Goal: Task Accomplishment & Management: Manage account settings

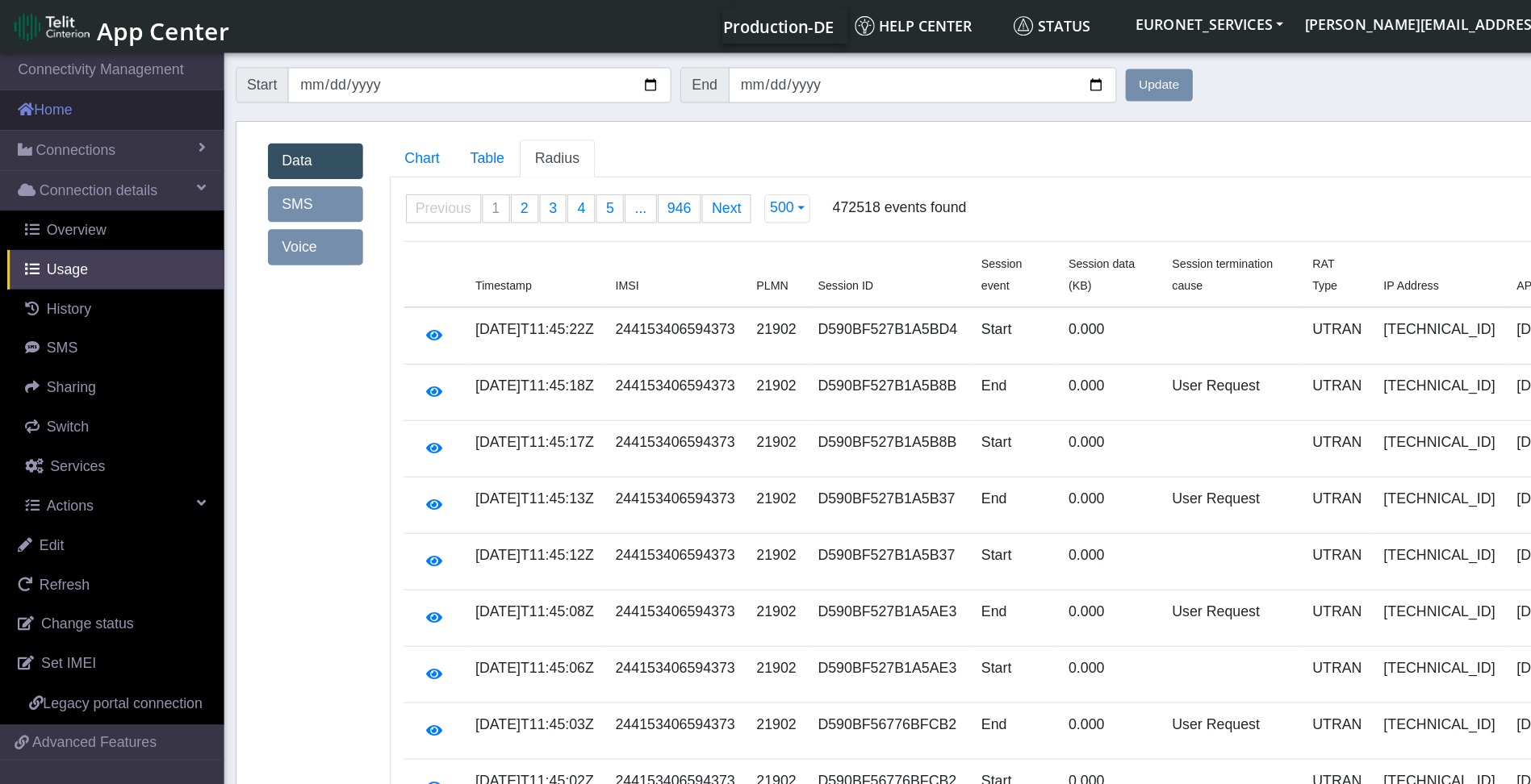
click at [46, 97] on link "Home" at bounding box center [100, 99] width 202 height 36
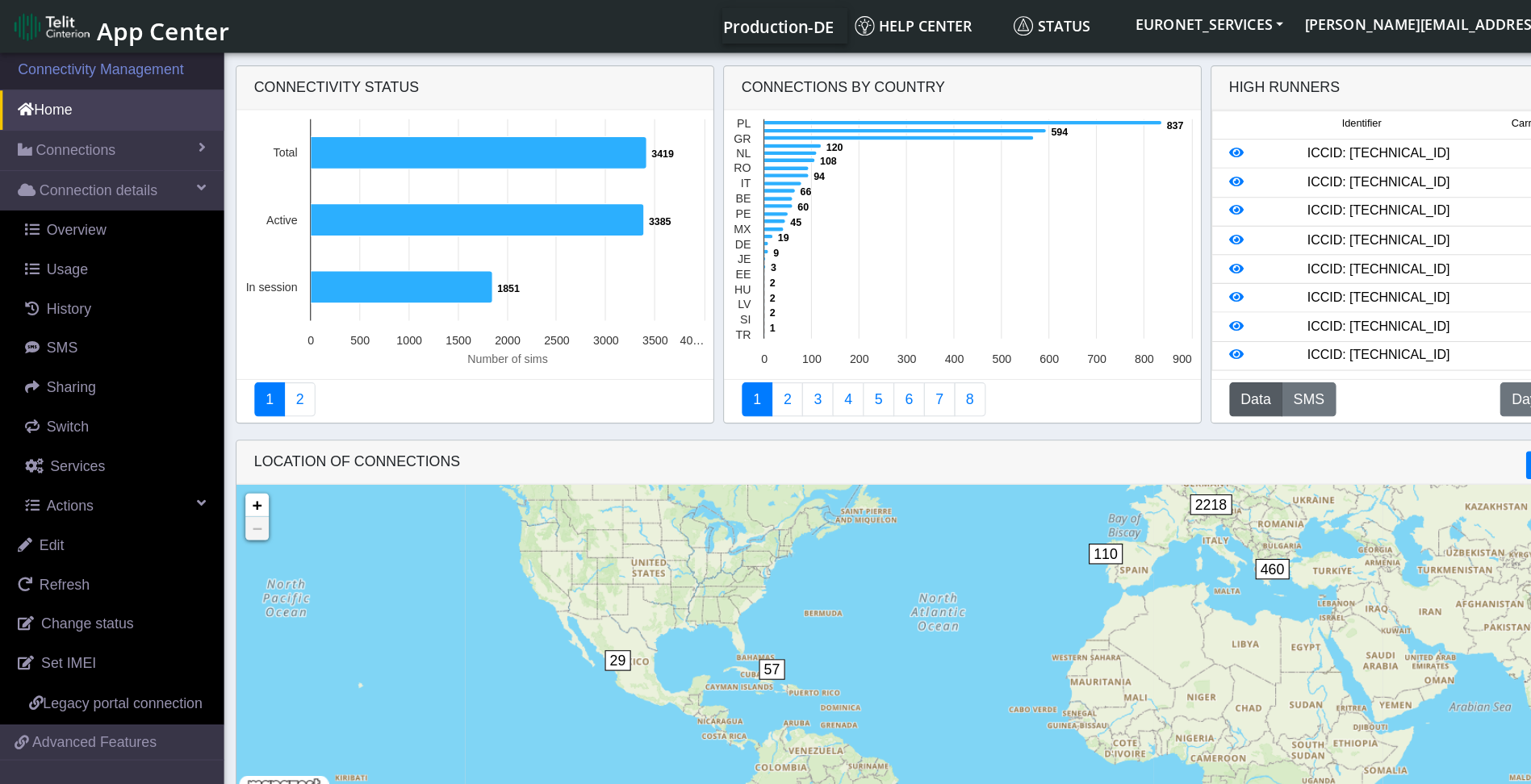
click at [100, 64] on link "Connectivity Management" at bounding box center [100, 63] width 202 height 36
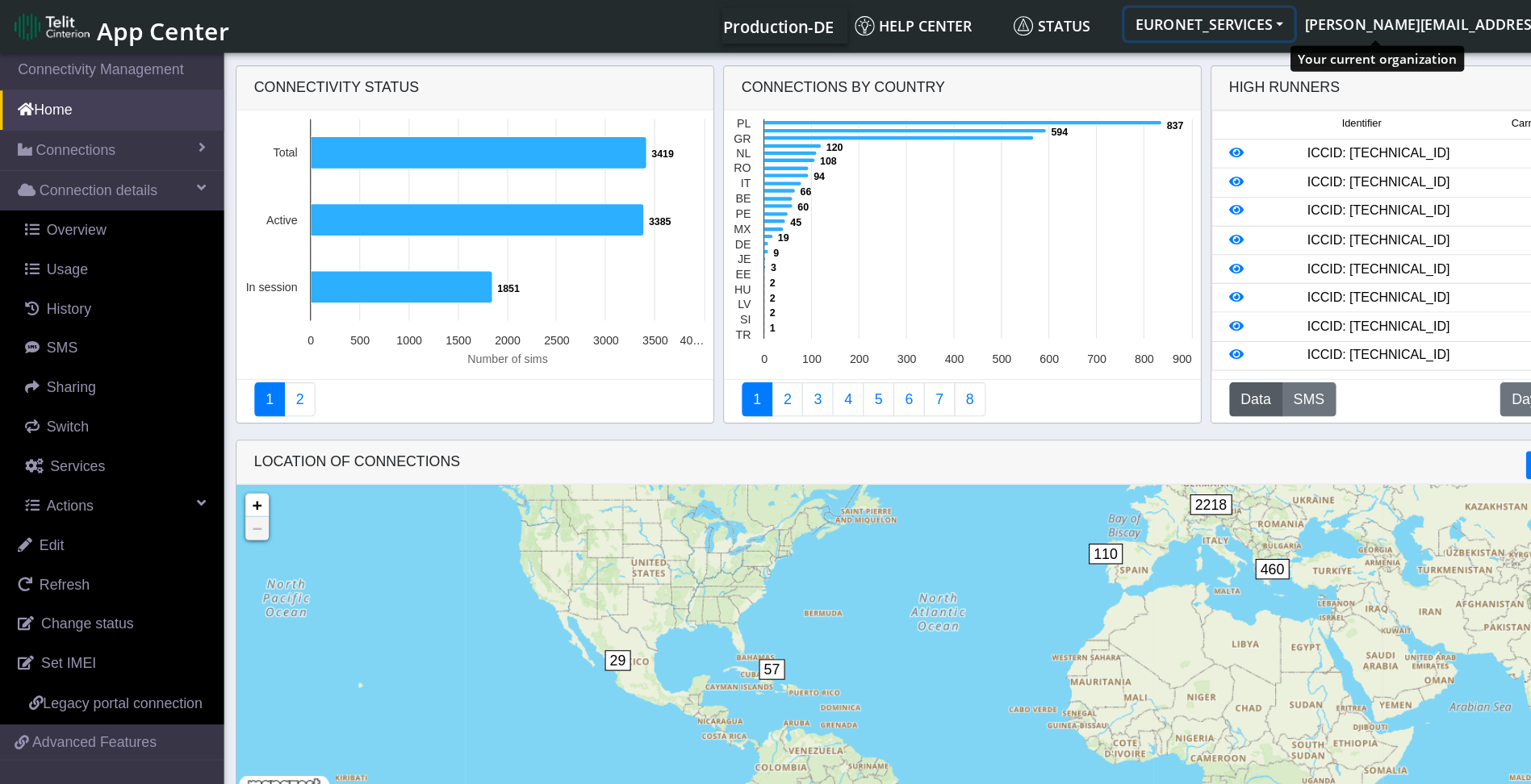
click at [1165, 21] on button "EURONET_SERVICES" at bounding box center [1089, 22] width 152 height 29
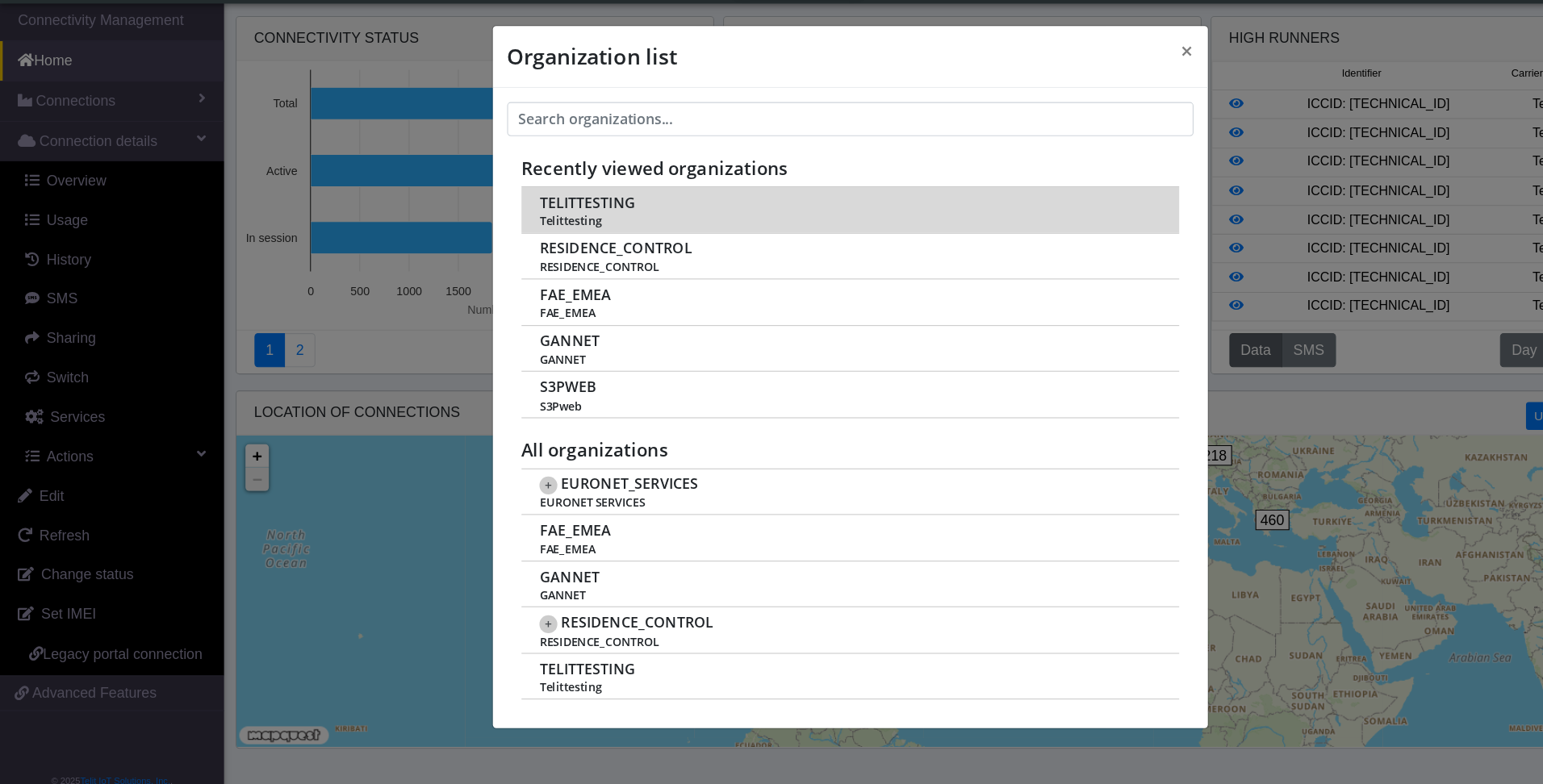
click at [513, 244] on span "Telittesting" at bounding box center [765, 242] width 559 height 12
drag, startPoint x: 513, startPoint y: 244, endPoint x: 534, endPoint y: 225, distance: 28.3
click at [534, 225] on span "TELITTESTING" at bounding box center [529, 227] width 87 height 16
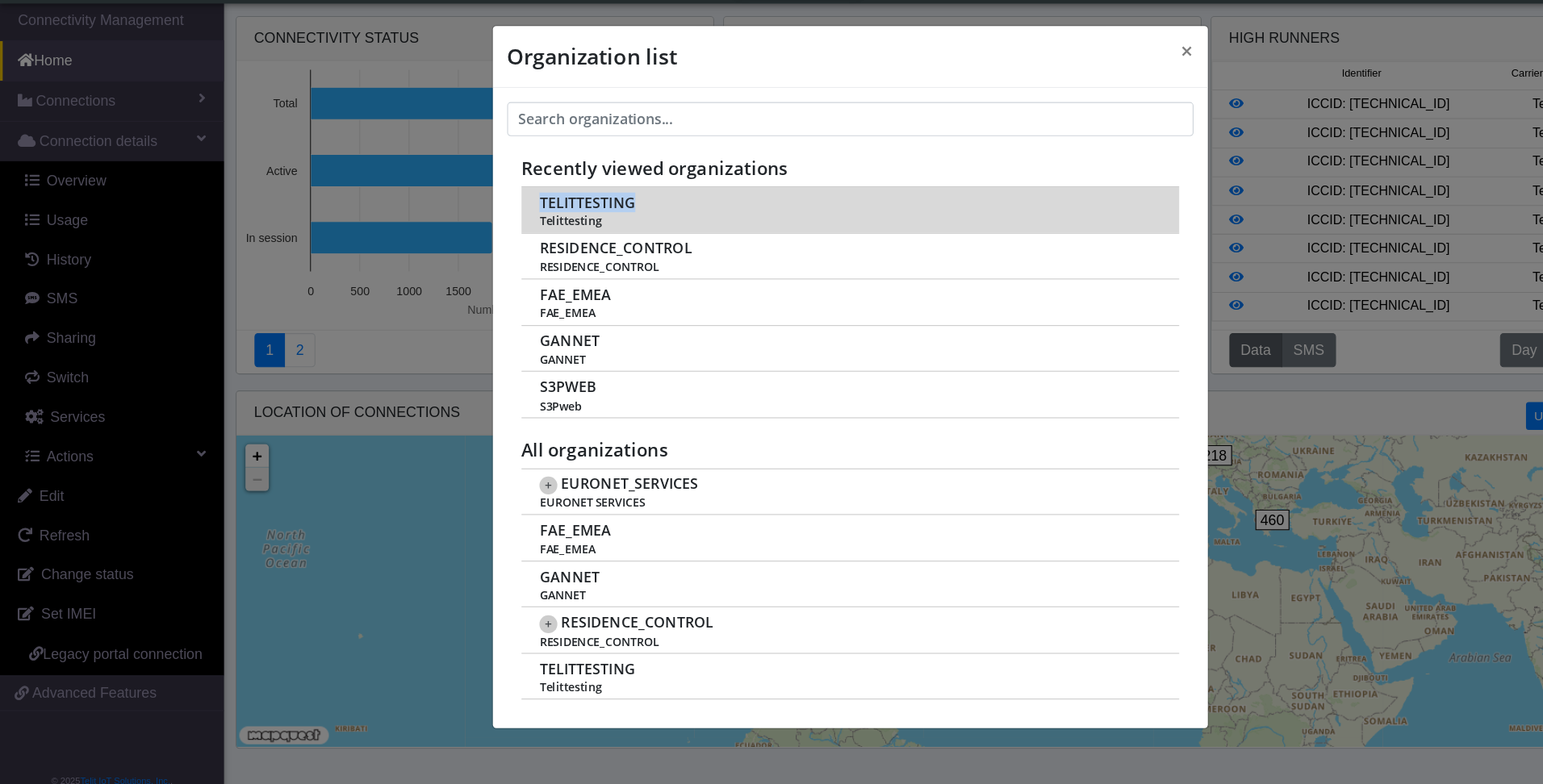
click at [534, 225] on span "TELITTESTING" at bounding box center [529, 227] width 87 height 16
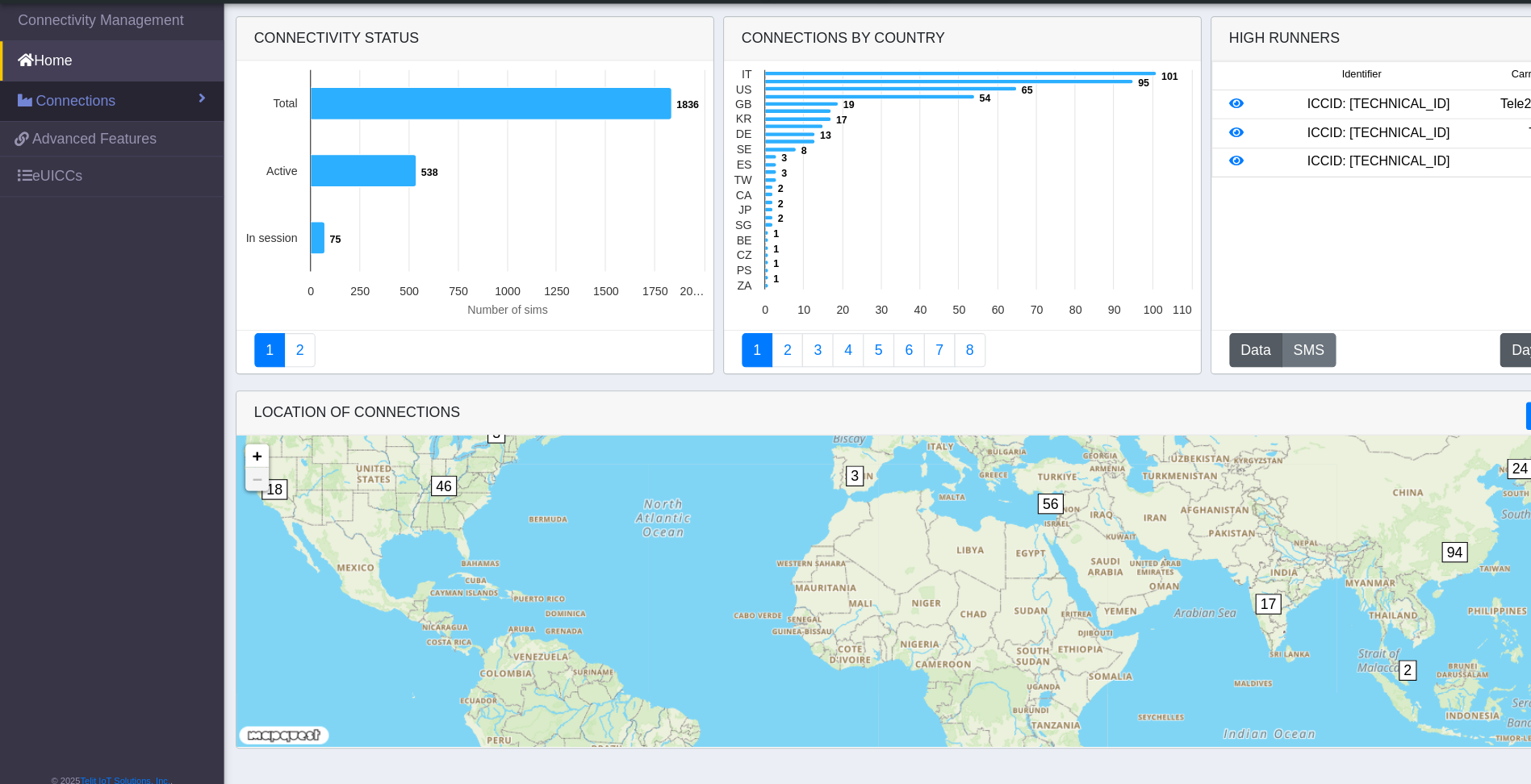
click at [143, 124] on link "Connections" at bounding box center [100, 135] width 202 height 36
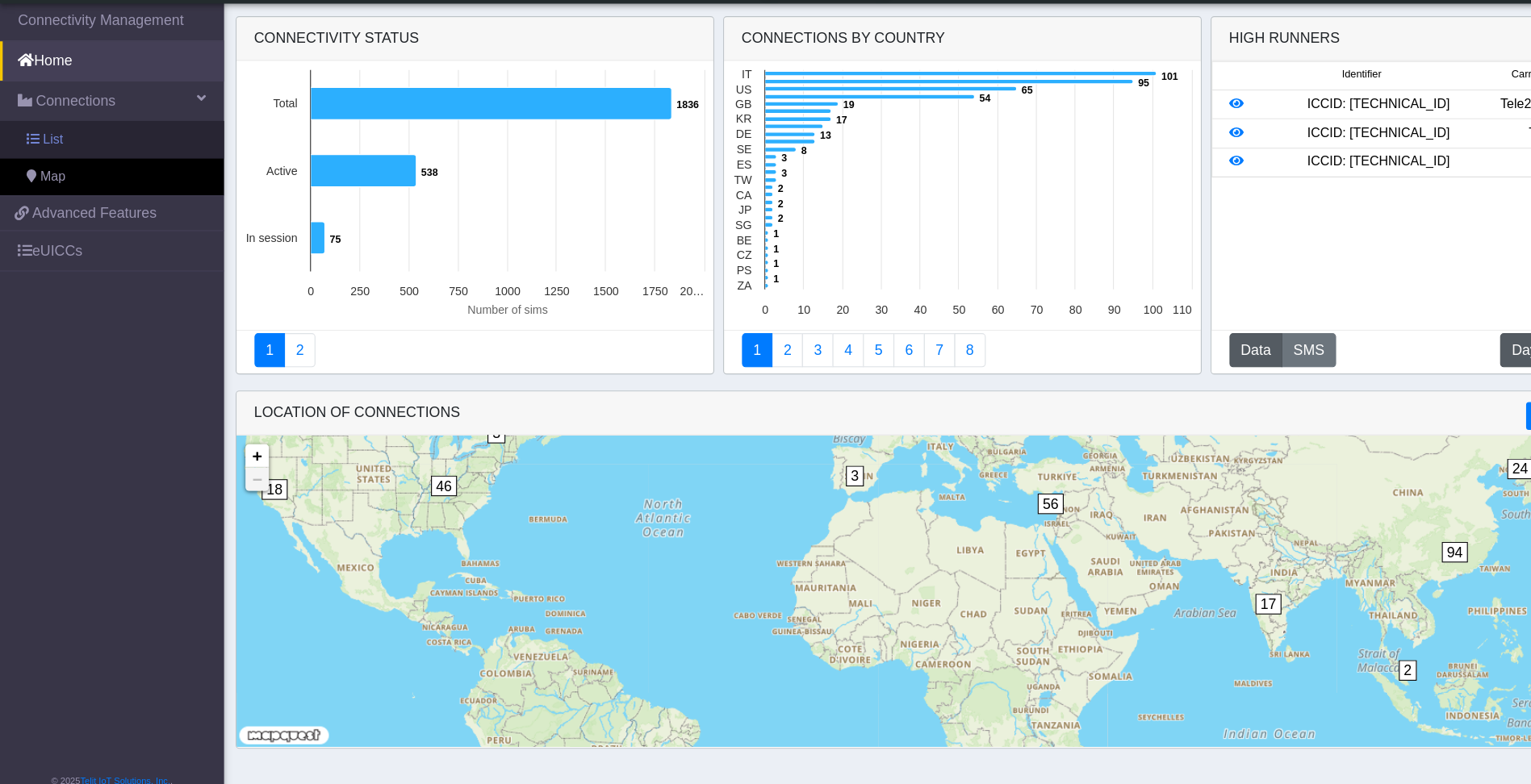
click at [51, 169] on span "List" at bounding box center [47, 170] width 18 height 18
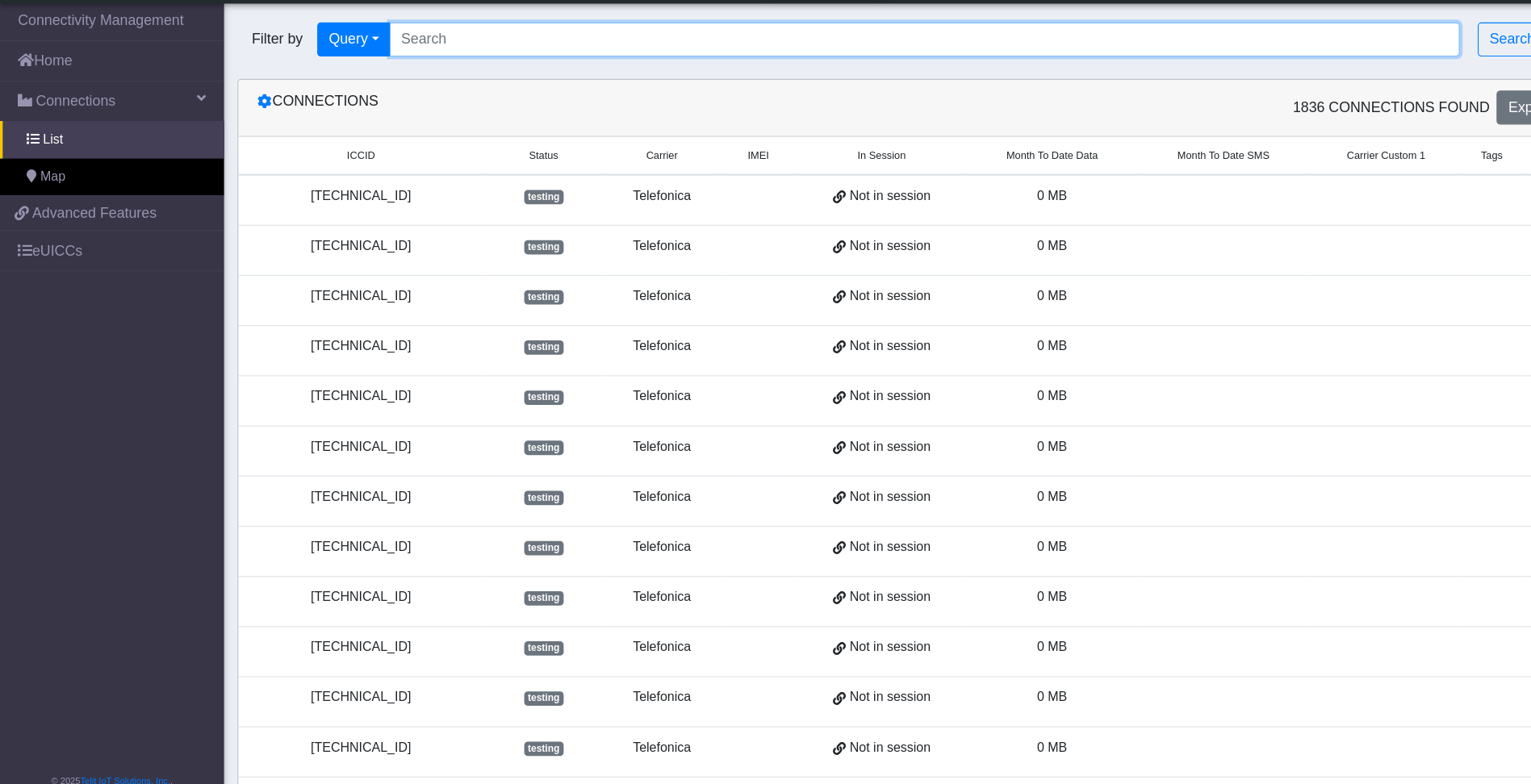
click at [424, 65] on input "Search..." at bounding box center [833, 79] width 964 height 30
paste input "89358151000008212857"
type input "89358151000008212857"
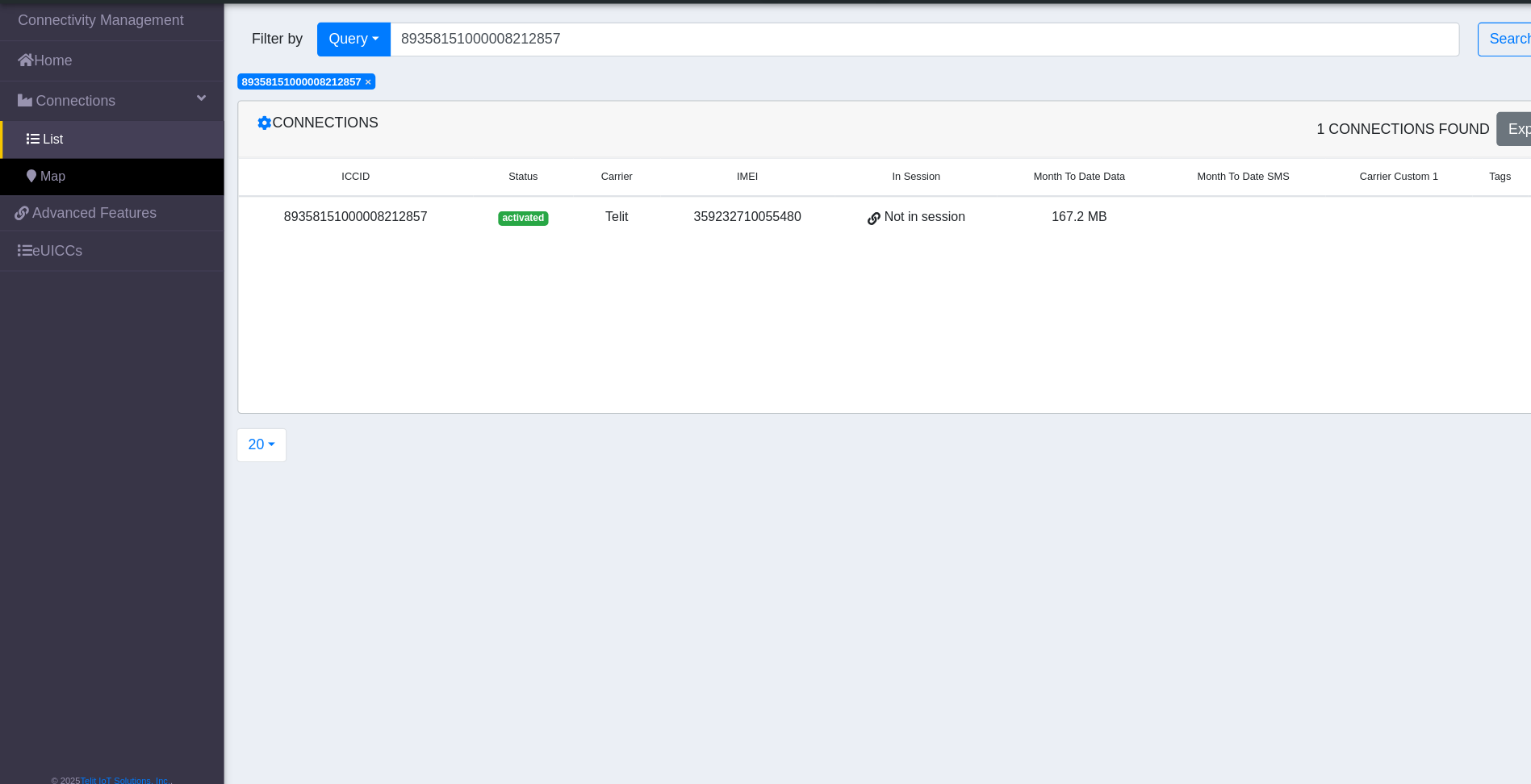
click at [360, 240] on div "89358151000008212857" at bounding box center [320, 240] width 192 height 18
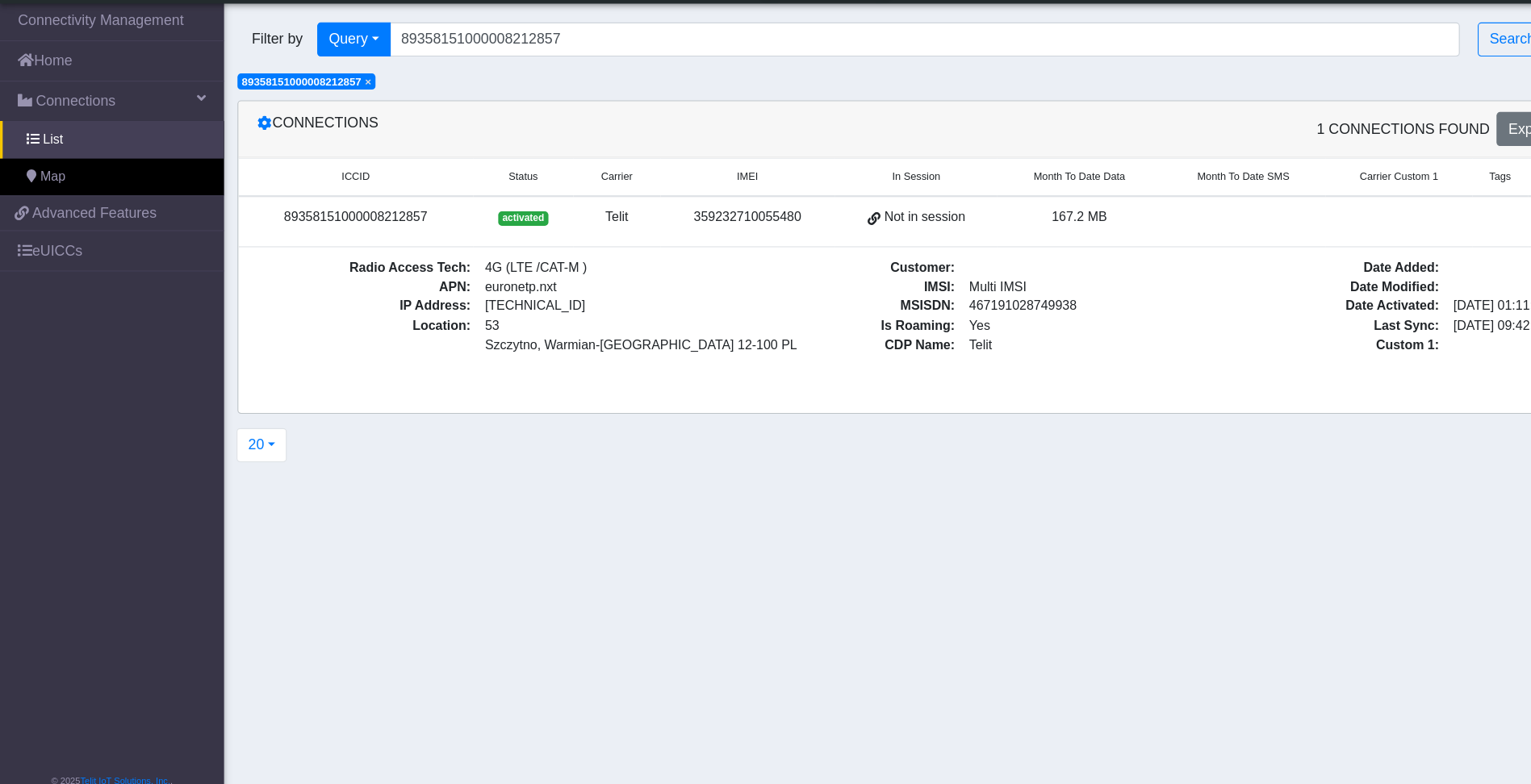
click at [540, 614] on section "Connectivity Management Home Connections List Map 7f1c47c280e12d560df7ba800df9a…" at bounding box center [765, 416] width 1531 height 745
click at [236, 443] on button "20" at bounding box center [235, 445] width 45 height 30
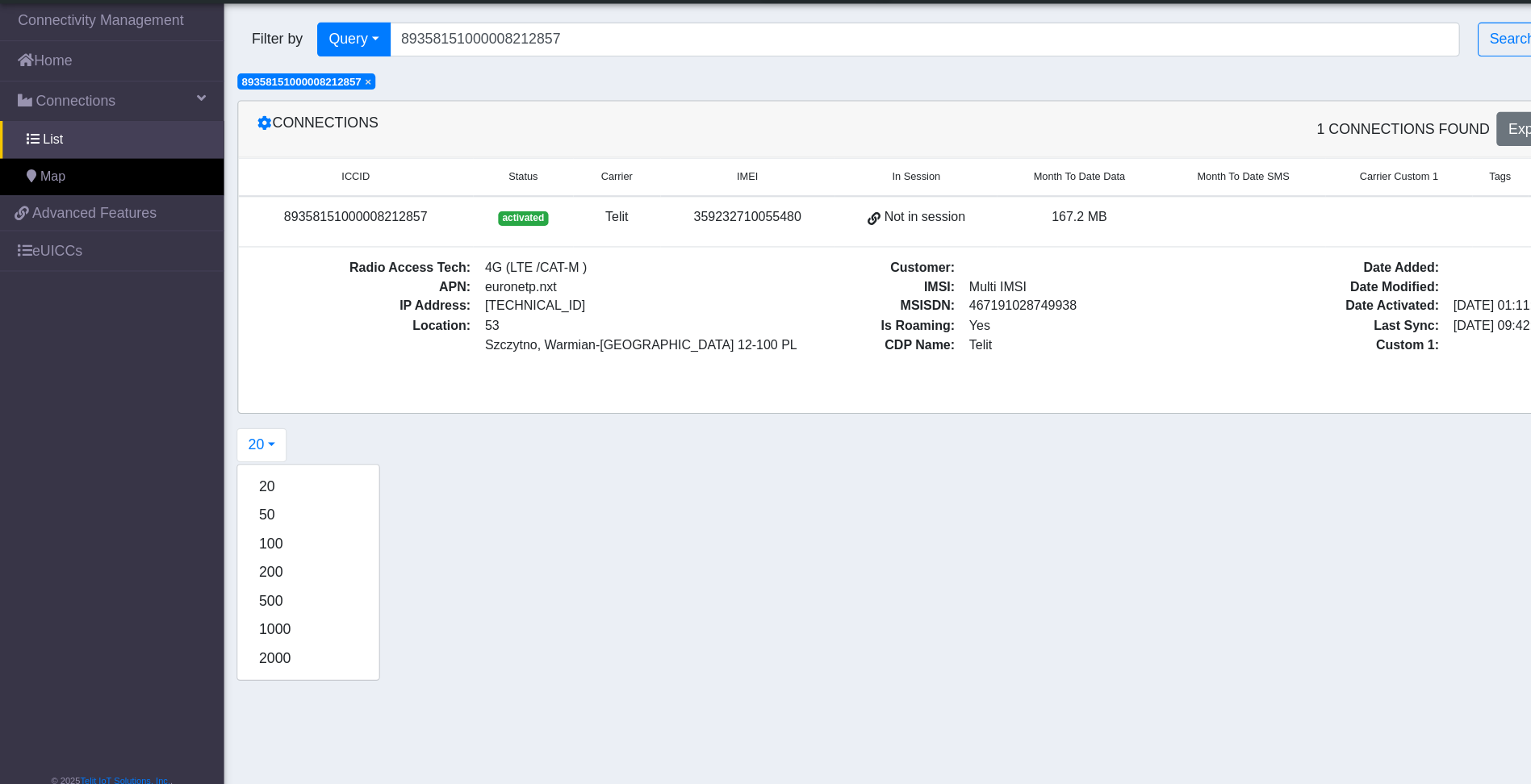
click at [547, 534] on section "Connectivity Management Home Connections List Map 7f1c47c280e12d560df7ba800df9a…" at bounding box center [765, 416] width 1531 height 745
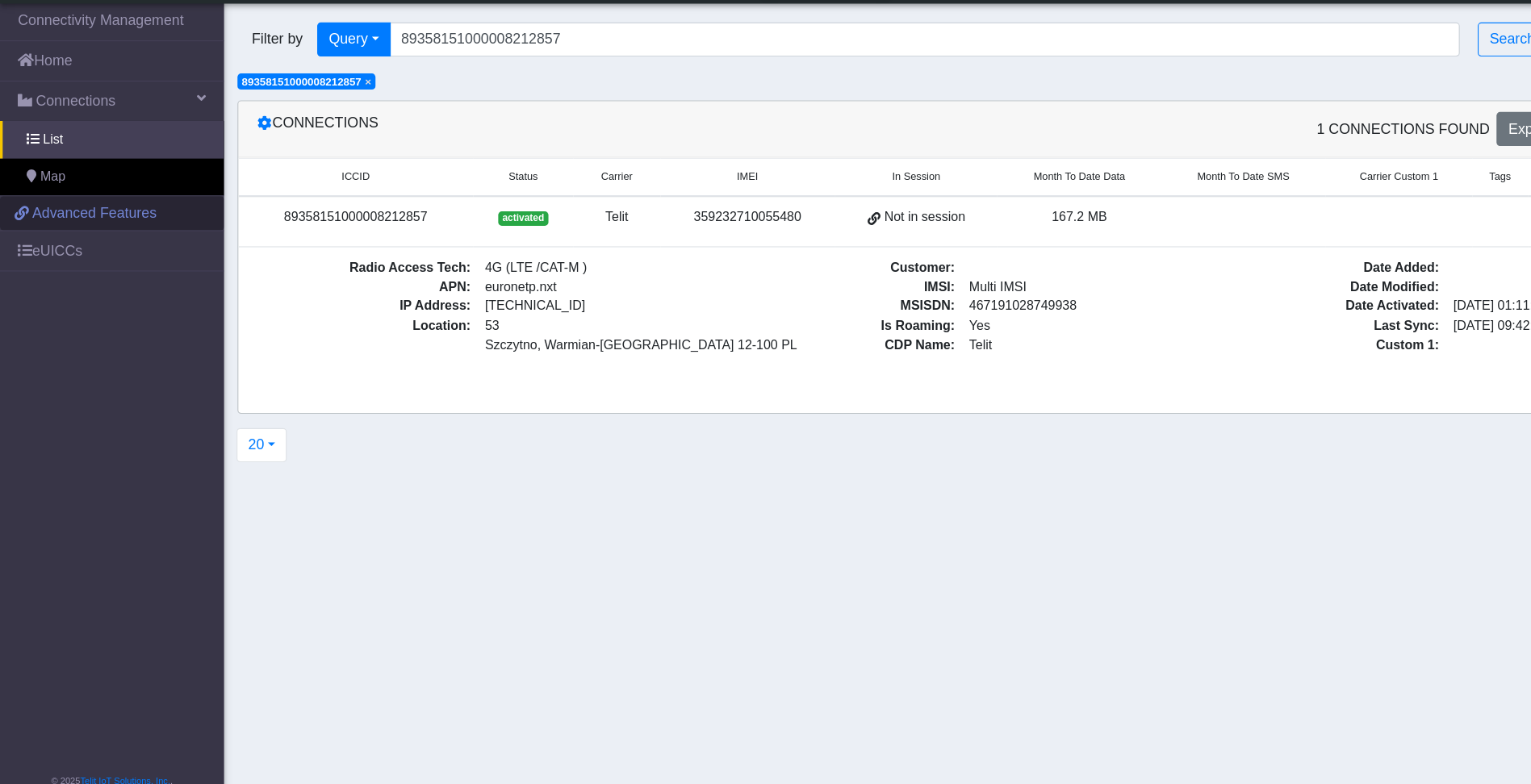
click at [93, 232] on span "Advanced Features" at bounding box center [86, 236] width 112 height 19
click at [80, 229] on span "Advanced Features" at bounding box center [86, 236] width 112 height 19
click at [51, 166] on span "List" at bounding box center [47, 170] width 18 height 18
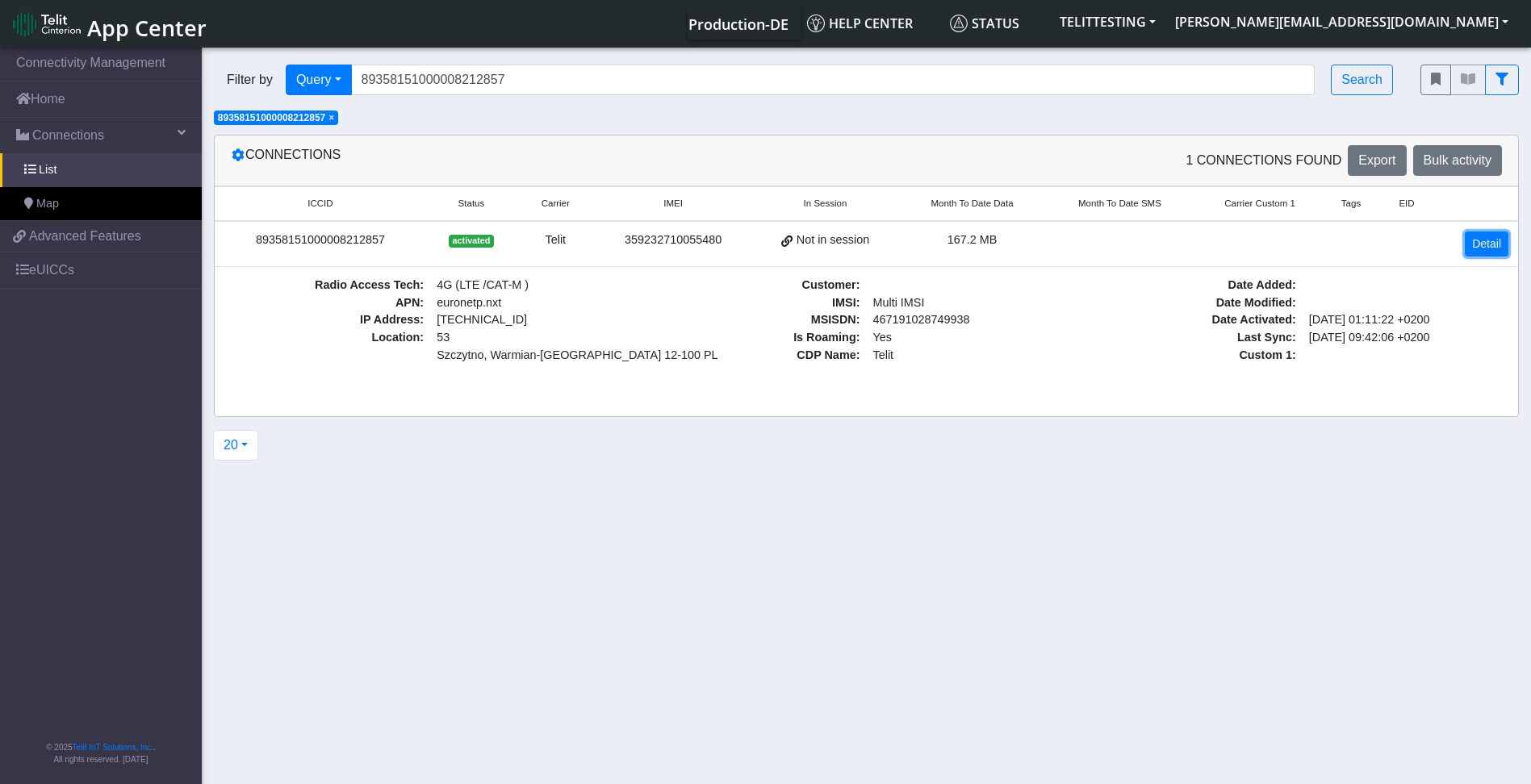
click at [1492, 244] on link "Detail" at bounding box center [1486, 243] width 43 height 25
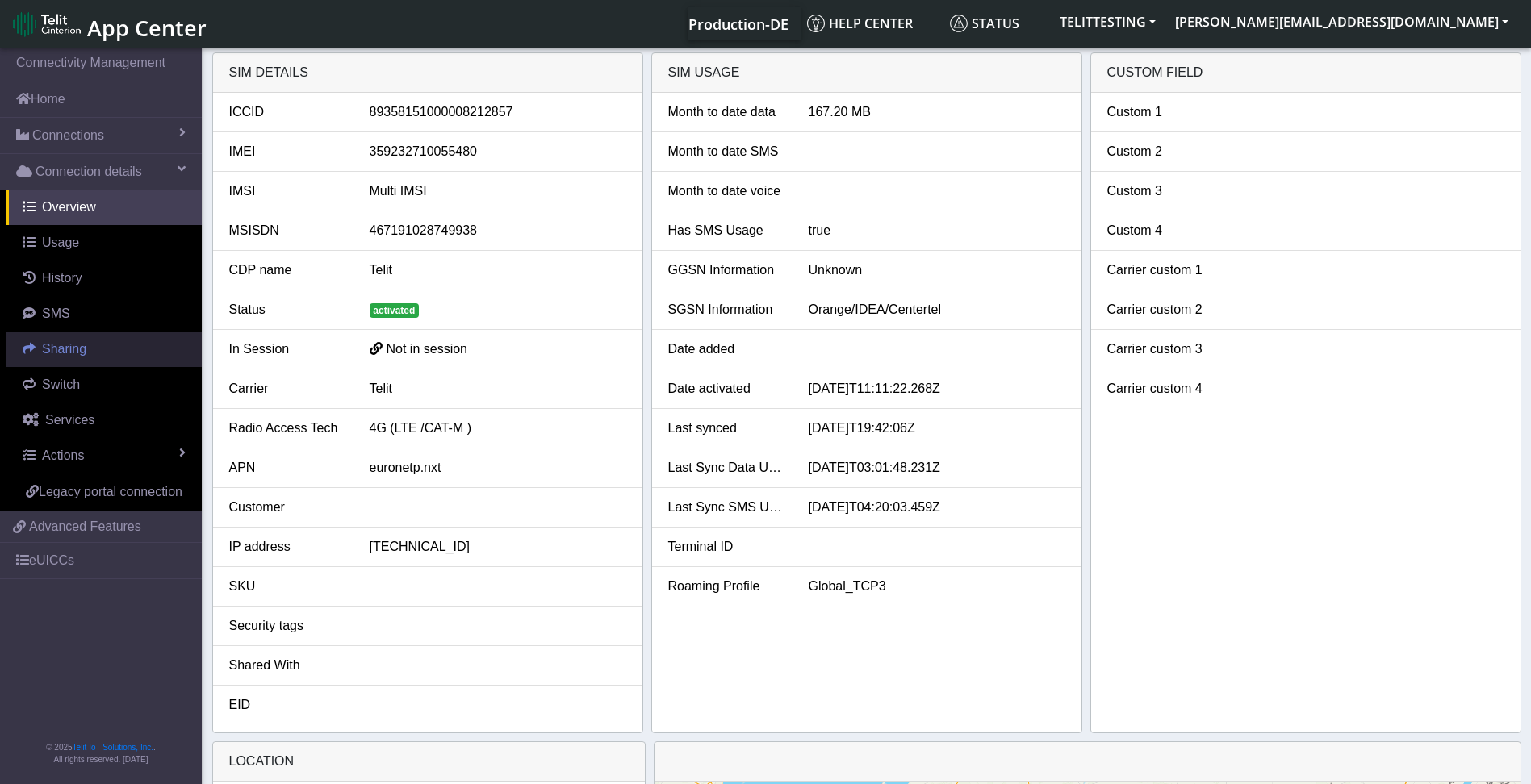
click at [57, 346] on span "Sharing" at bounding box center [65, 348] width 44 height 14
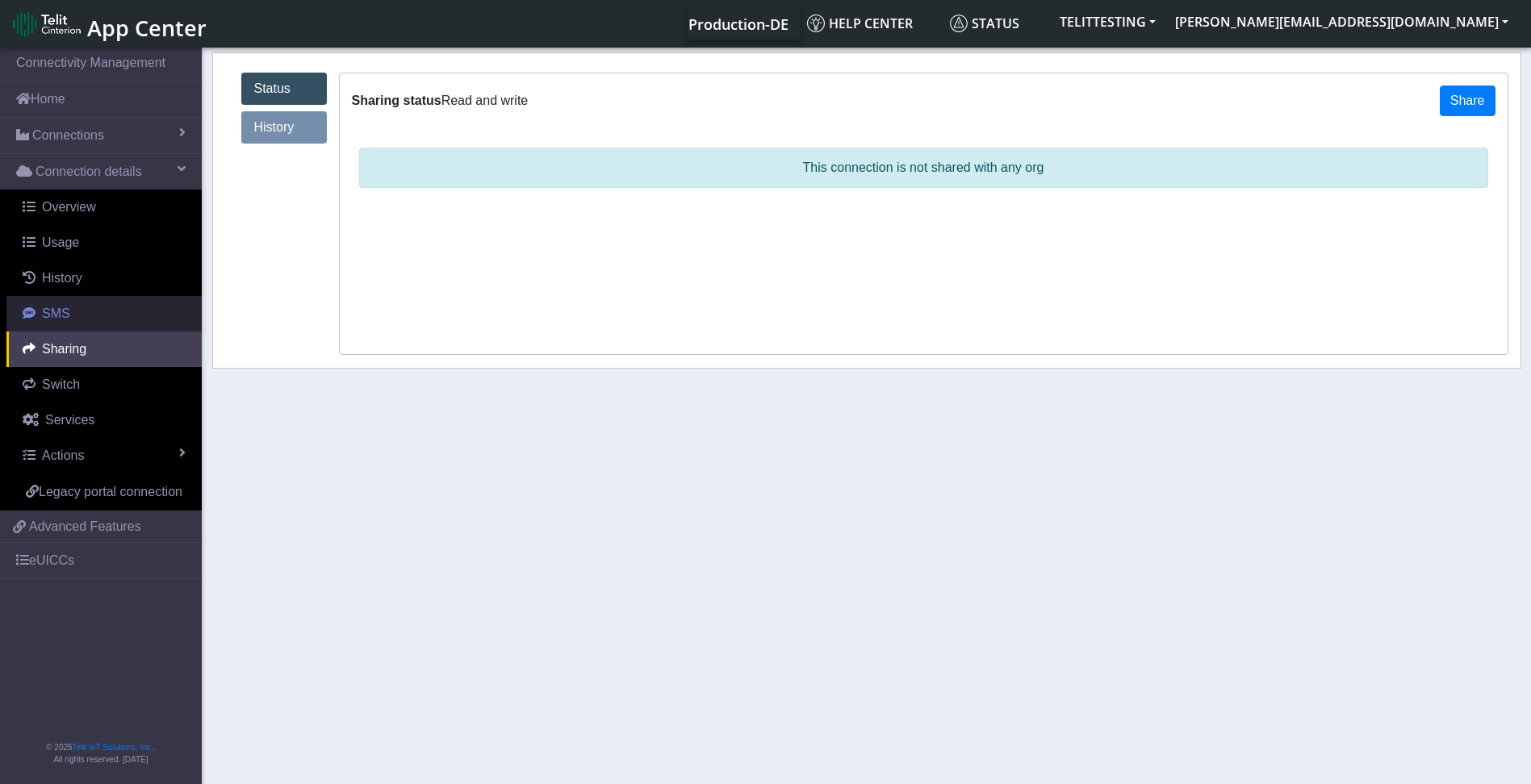
click at [46, 315] on span "SMS" at bounding box center [56, 313] width 29 height 14
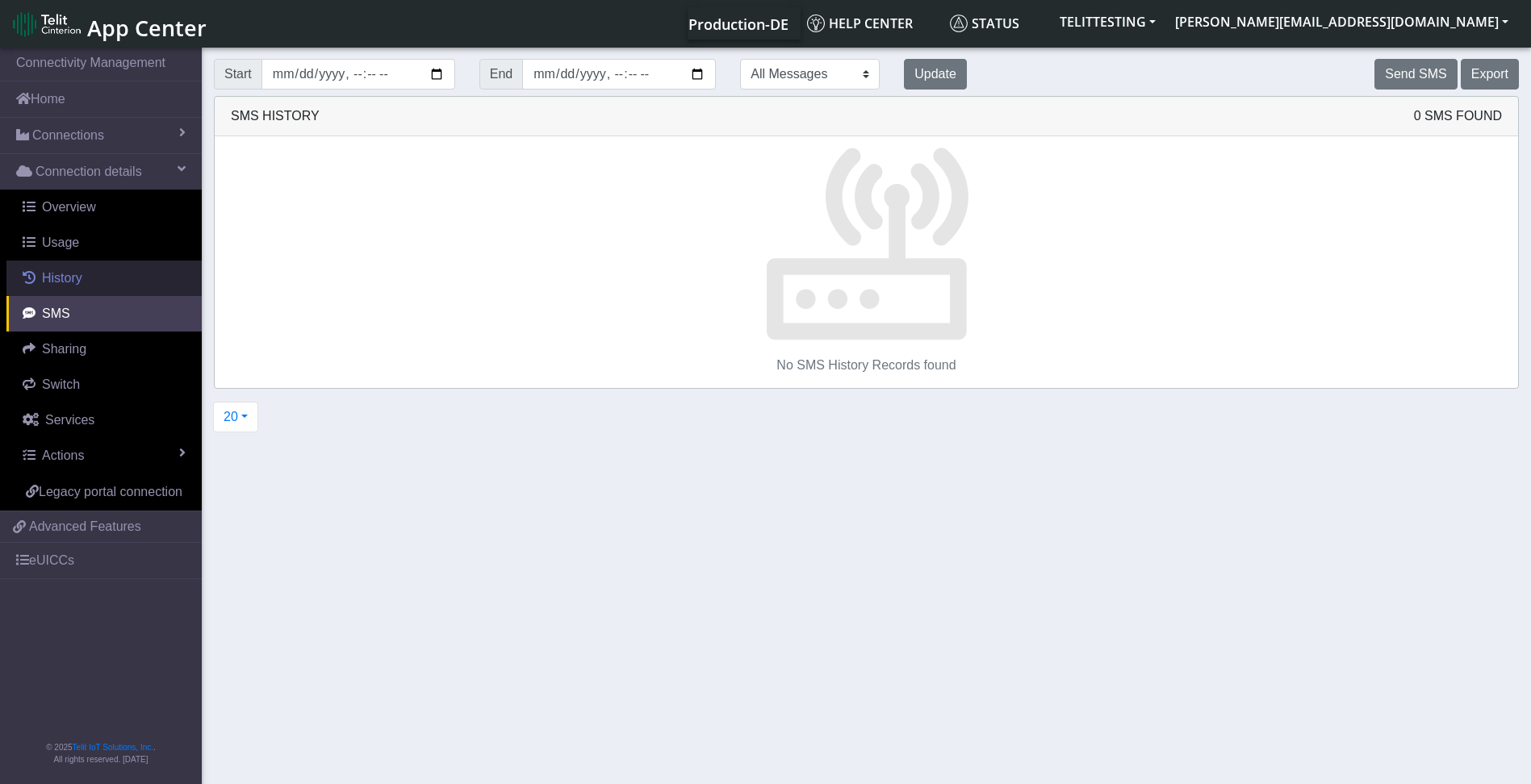
click at [56, 275] on span "History" at bounding box center [63, 277] width 41 height 14
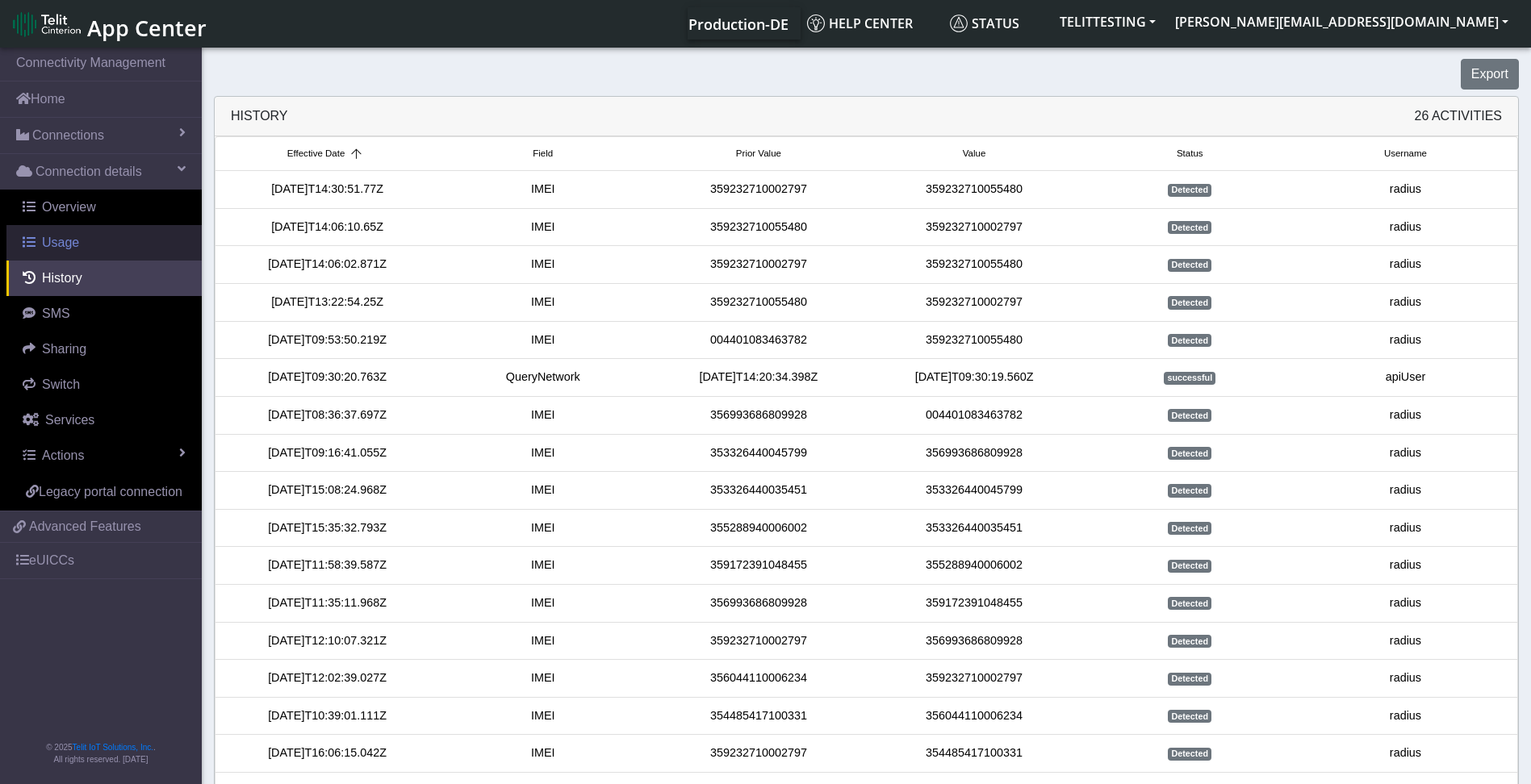
click at [72, 245] on span "Usage" at bounding box center [61, 242] width 37 height 14
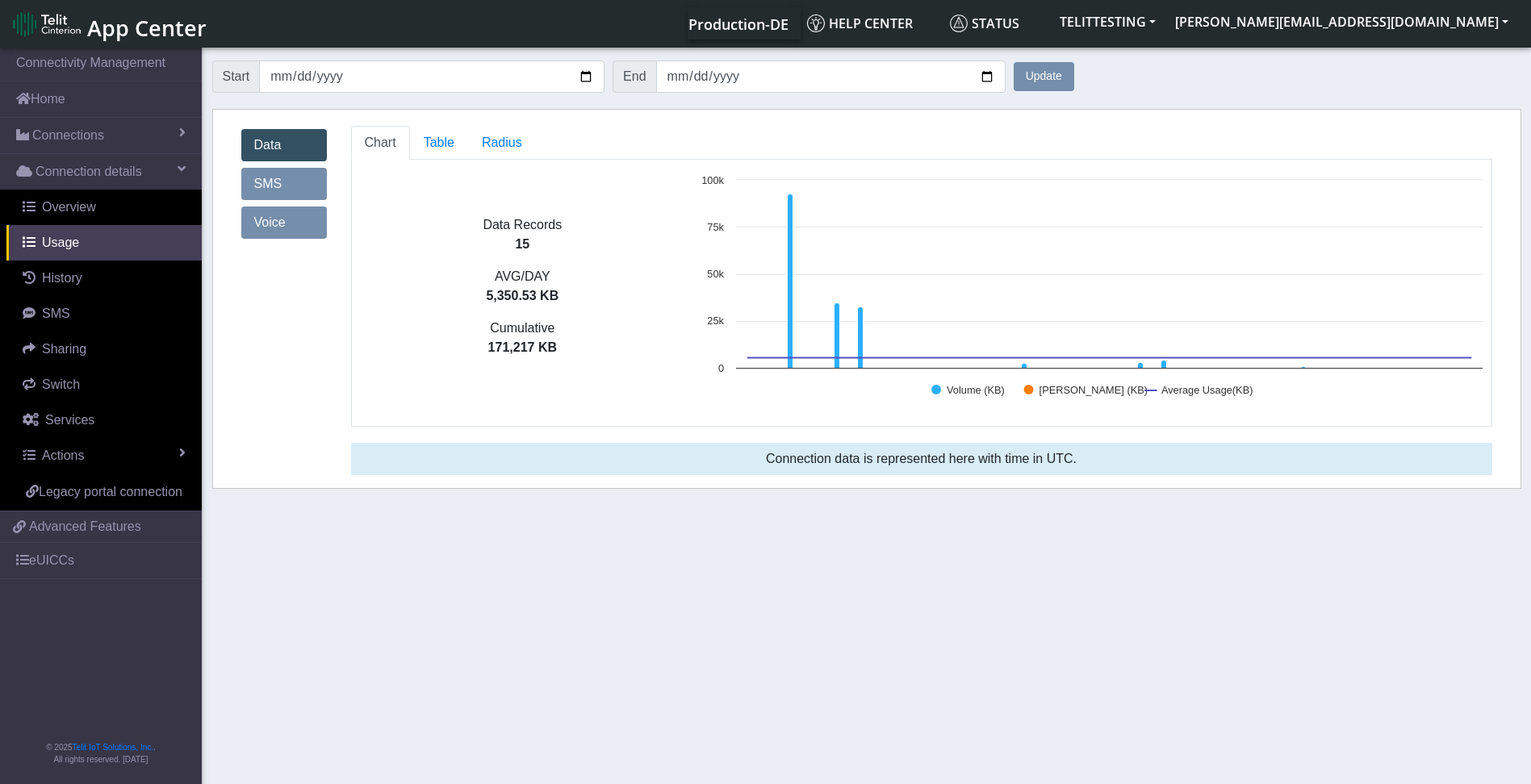
drag, startPoint x: 266, startPoint y: 228, endPoint x: 410, endPoint y: 213, distance: 144.8
drag, startPoint x: 410, startPoint y: 213, endPoint x: 788, endPoint y: 255, distance: 380.3
click at [788, 255] on icon at bounding box center [790, 281] width 6 height 174
click at [877, 559] on section "Connectivity Management Home Connections List Map Connection details Overview U…" at bounding box center [765, 416] width 1531 height 745
click at [452, 140] on link "Table" at bounding box center [439, 143] width 58 height 34
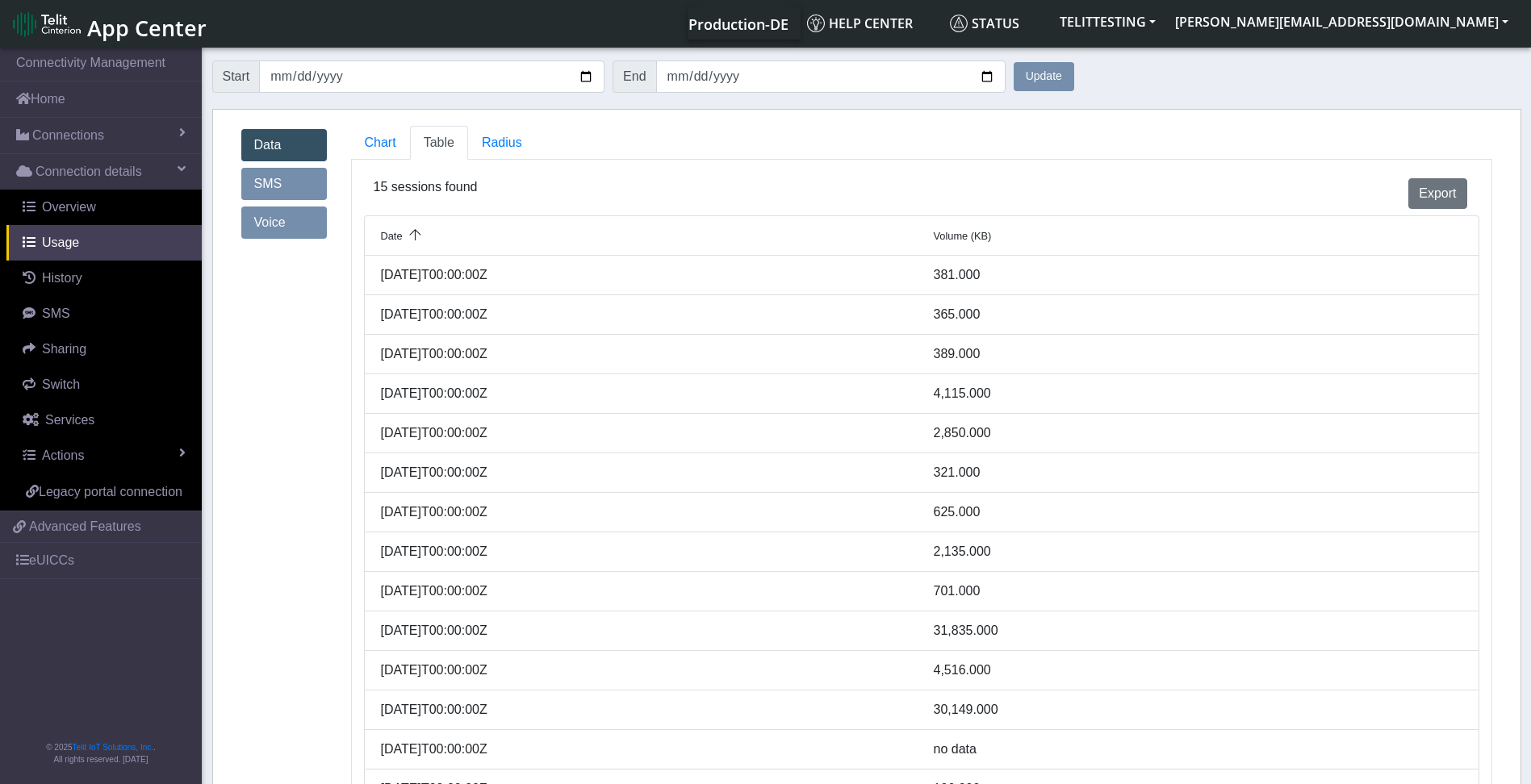
click at [268, 227] on link "Voice" at bounding box center [284, 222] width 86 height 32
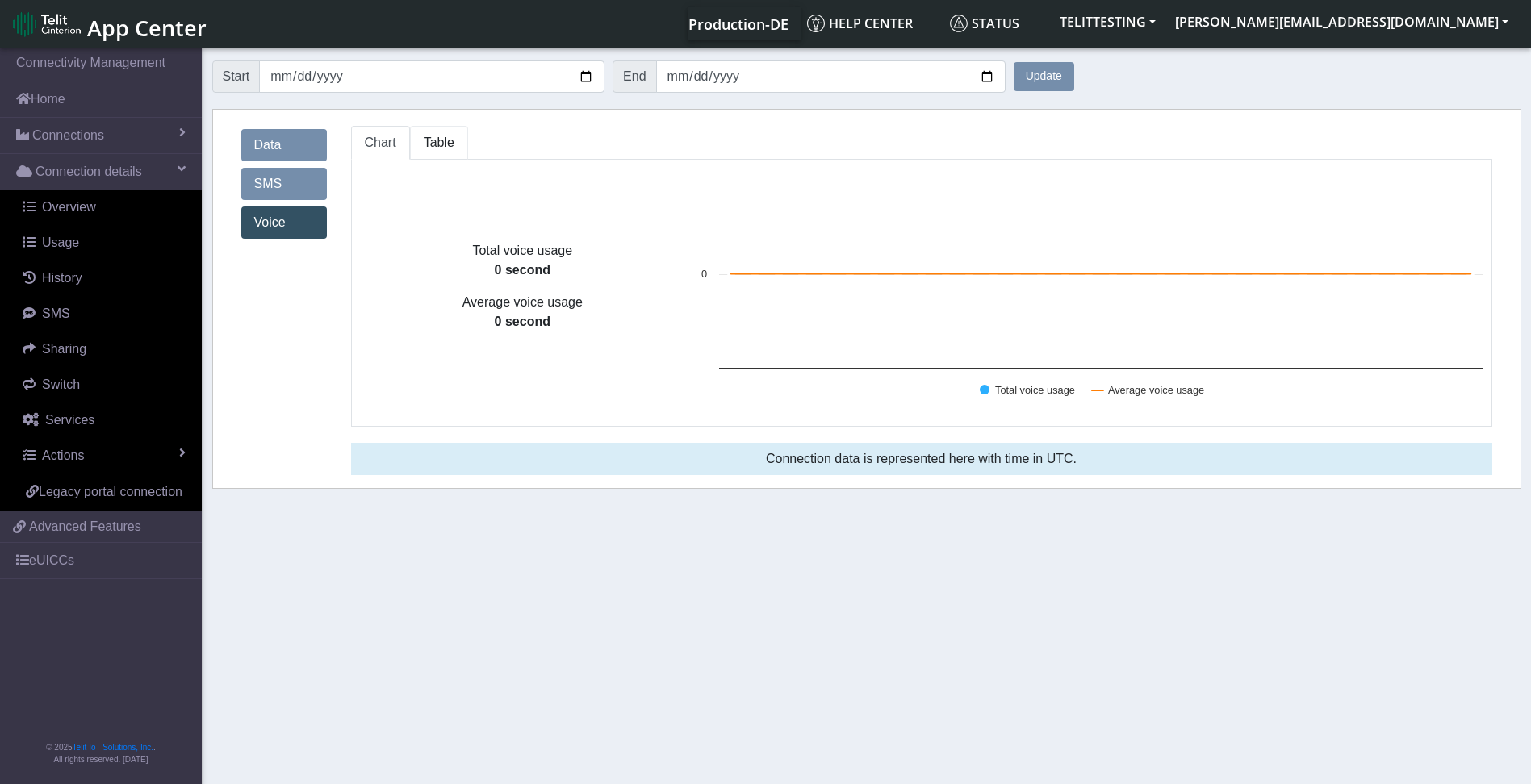
click at [444, 145] on span "Table" at bounding box center [439, 142] width 30 height 14
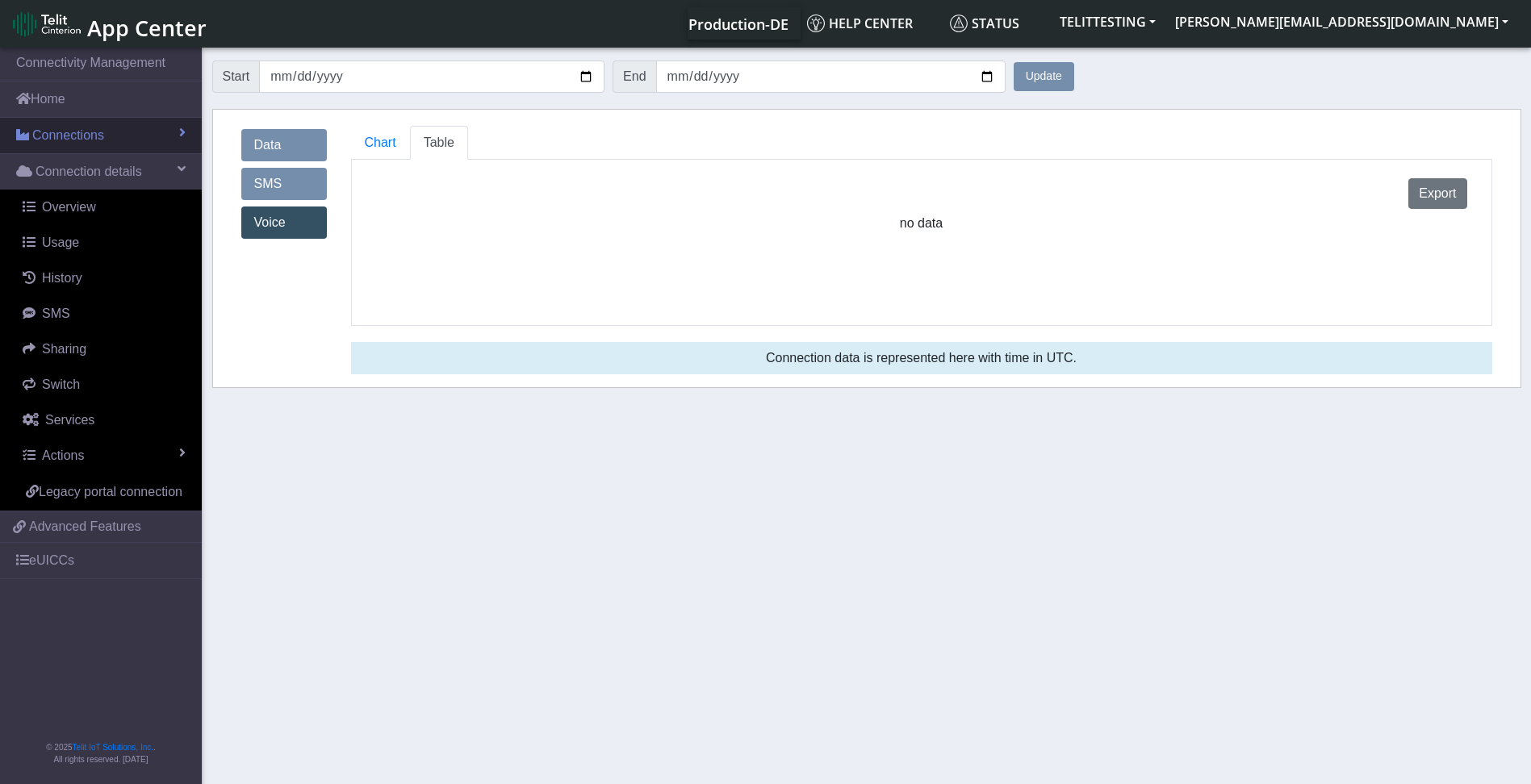
click at [79, 133] on span "Connections" at bounding box center [68, 135] width 72 height 19
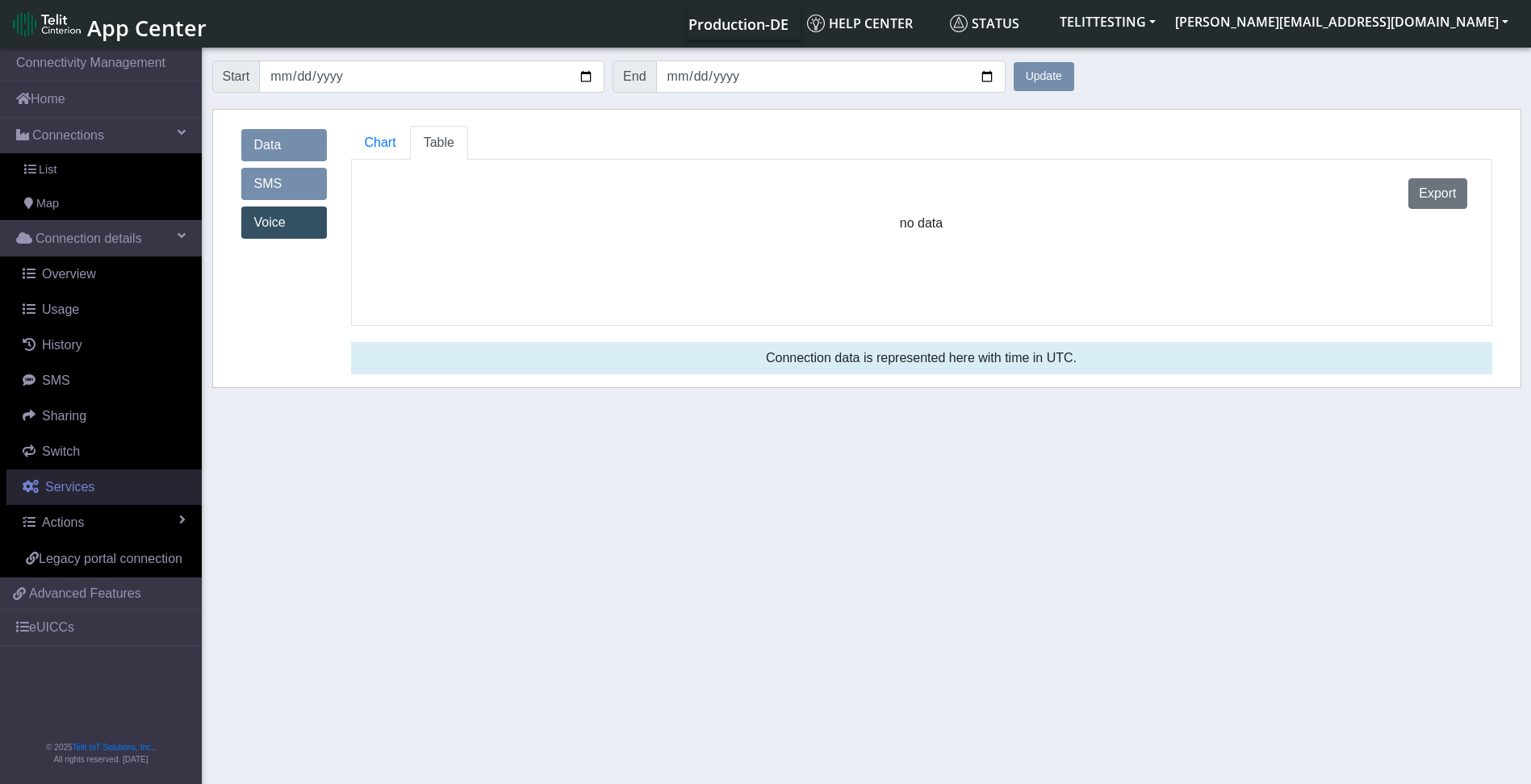
click at [68, 485] on span "Services" at bounding box center [69, 486] width 49 height 14
select select "2: 6"
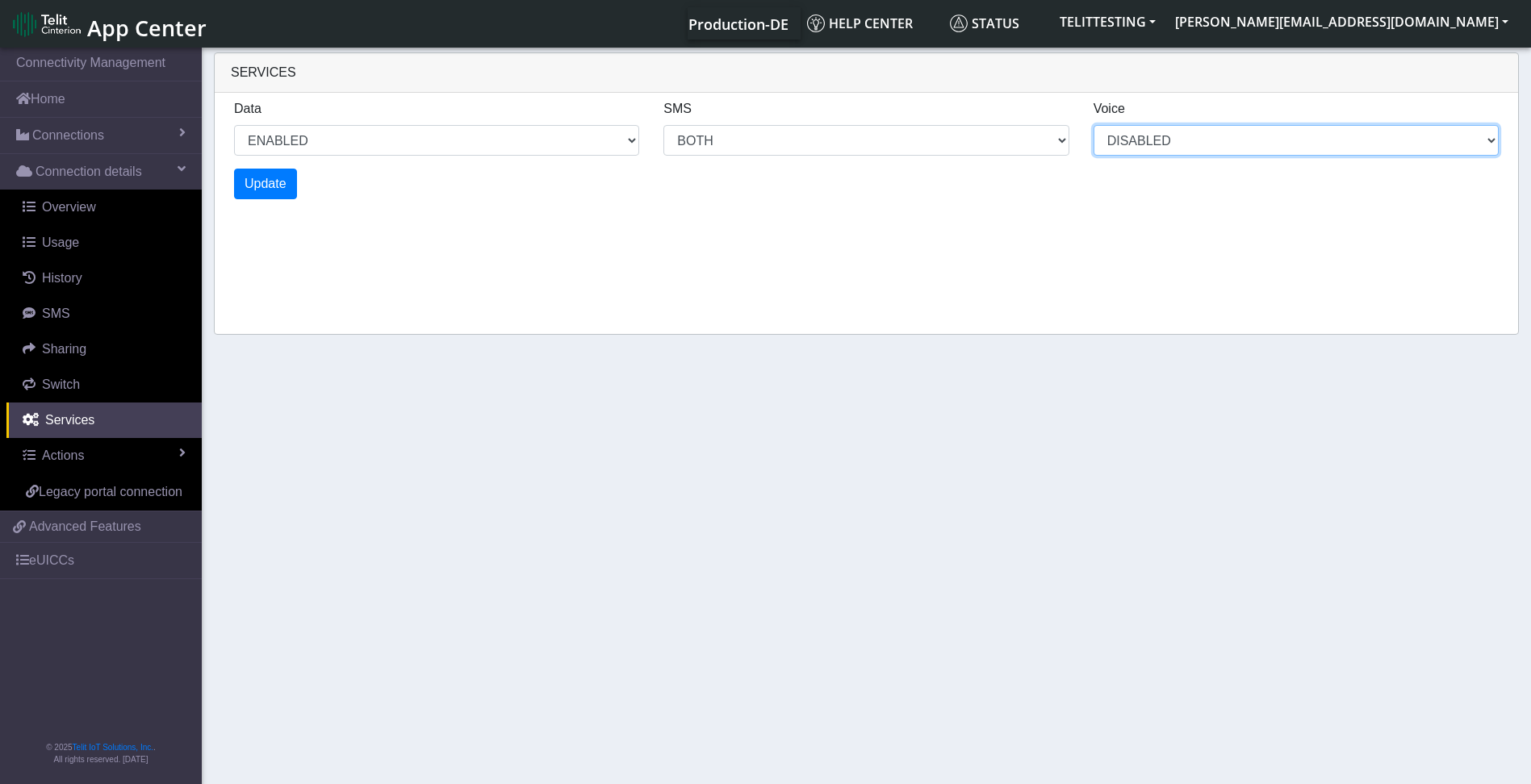
click at [1486, 139] on select "DISABLED" at bounding box center [1295, 140] width 405 height 30
click at [1183, 138] on select "DISABLED" at bounding box center [1295, 140] width 405 height 30
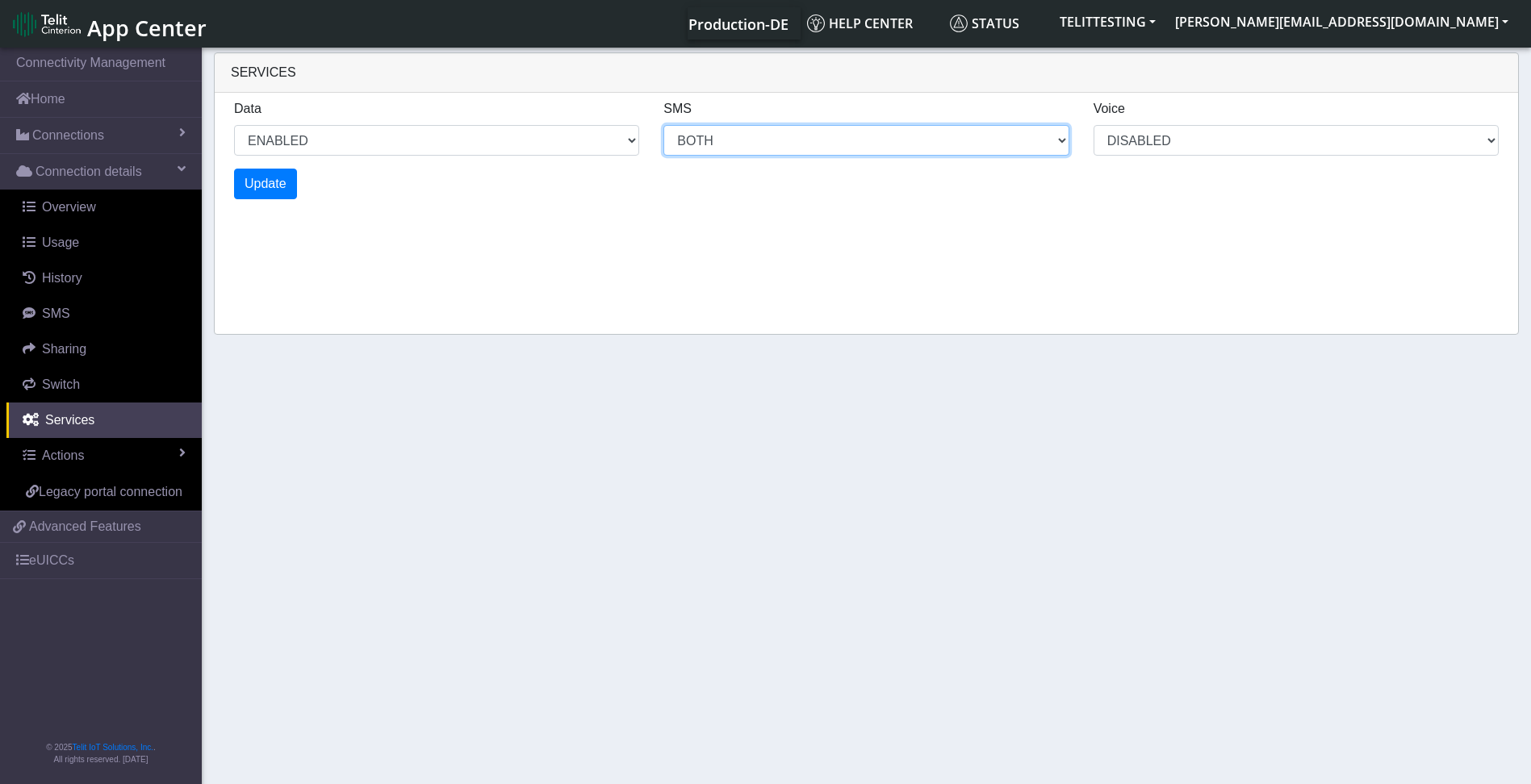
select select "2: 0"
select select "6: 6"
select select "1: 0"
click at [786, 146] on select "MO MT BOTH DISABLED" at bounding box center [866, 140] width 405 height 30
select select "4: 0"
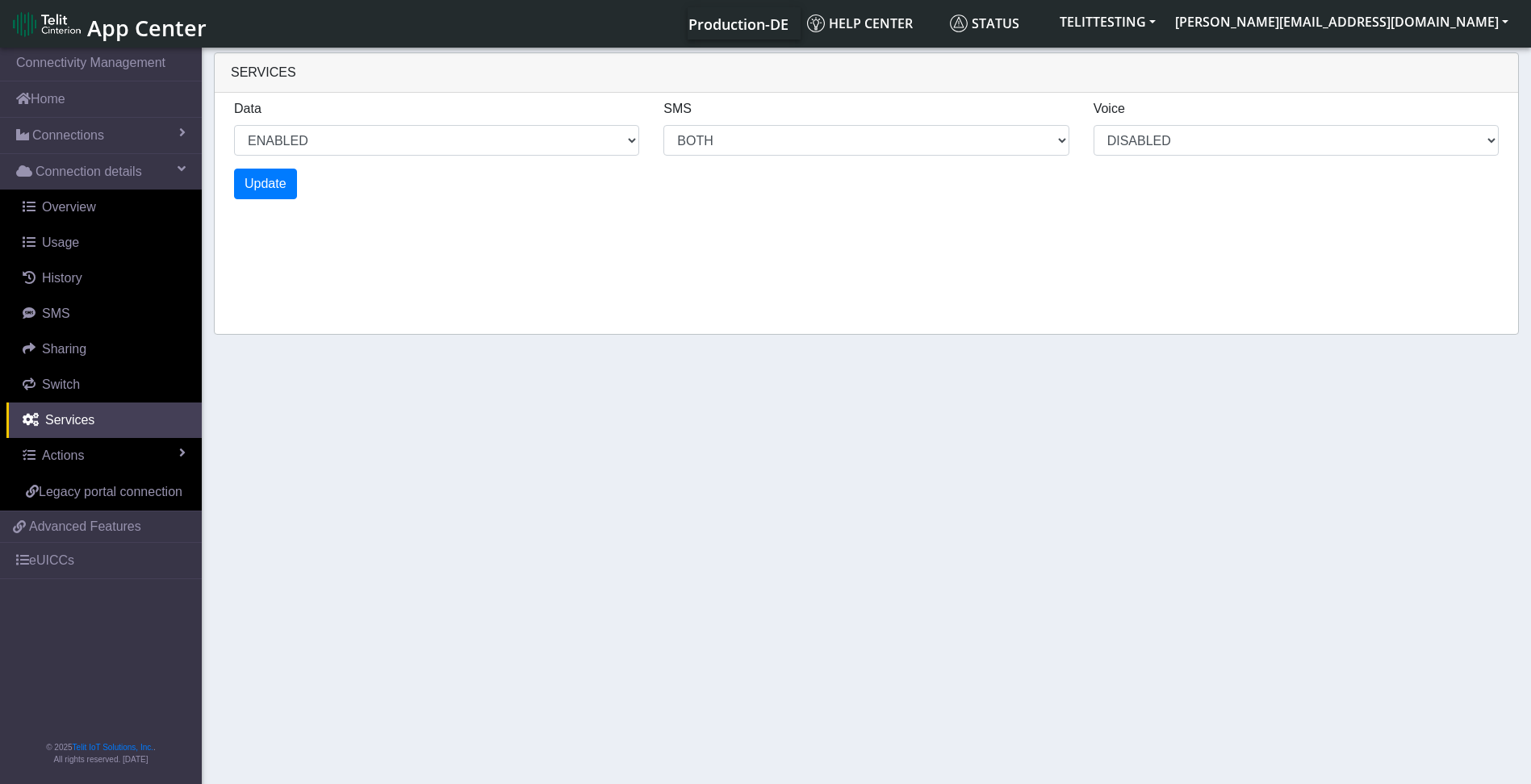
select select "10: 6"
select select "2: 0"
drag, startPoint x: 1186, startPoint y: 223, endPoint x: 1192, endPoint y: 179, distance: 44.4
click at [1190, 201] on div "Services Data ENABLED DISABLED SMS MO MT BOTH DISABLED Voice DISABLED Update" at bounding box center [866, 193] width 1304 height 282
click at [1156, 133] on select "DISABLED" at bounding box center [1295, 140] width 405 height 30
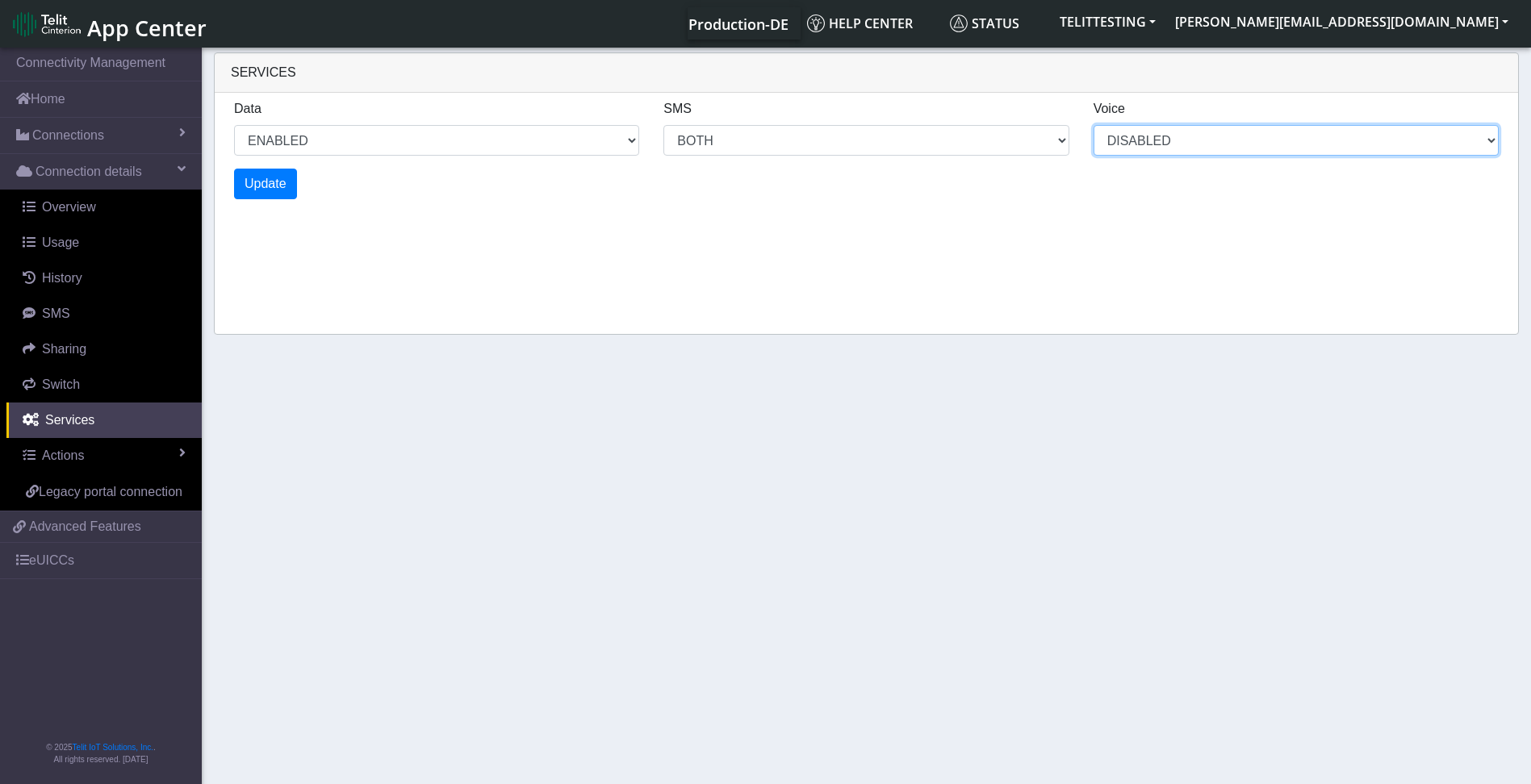
click at [1166, 142] on select "DISABLED" at bounding box center [1295, 140] width 405 height 30
click at [1166, 141] on select "DISABLED" at bounding box center [1295, 140] width 405 height 30
click at [1492, 141] on select "DISABLED" at bounding box center [1295, 140] width 405 height 30
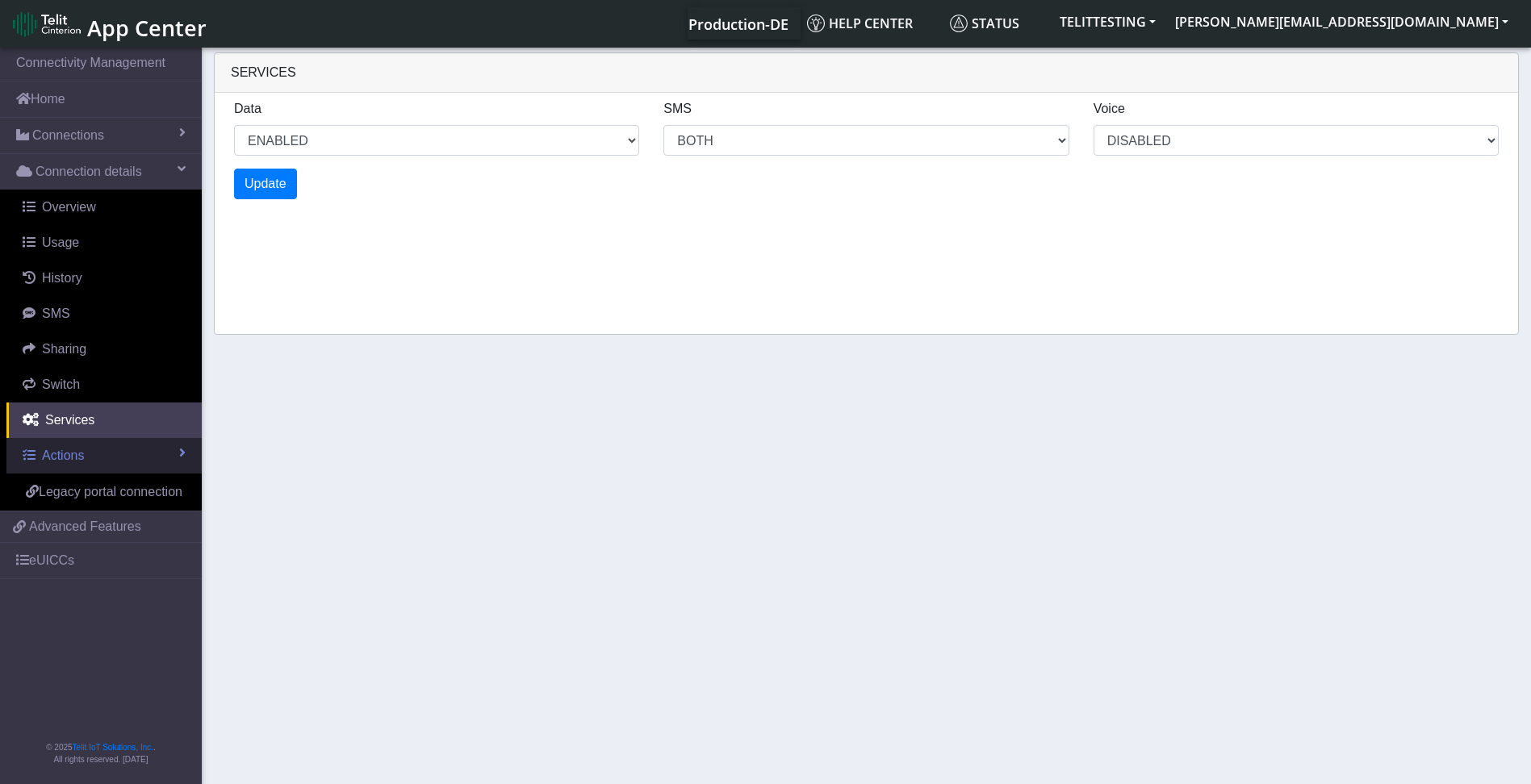
select select "6: 0"
select select "14: 6"
select select "3: 0"
click at [80, 460] on span "Actions" at bounding box center [64, 455] width 42 height 14
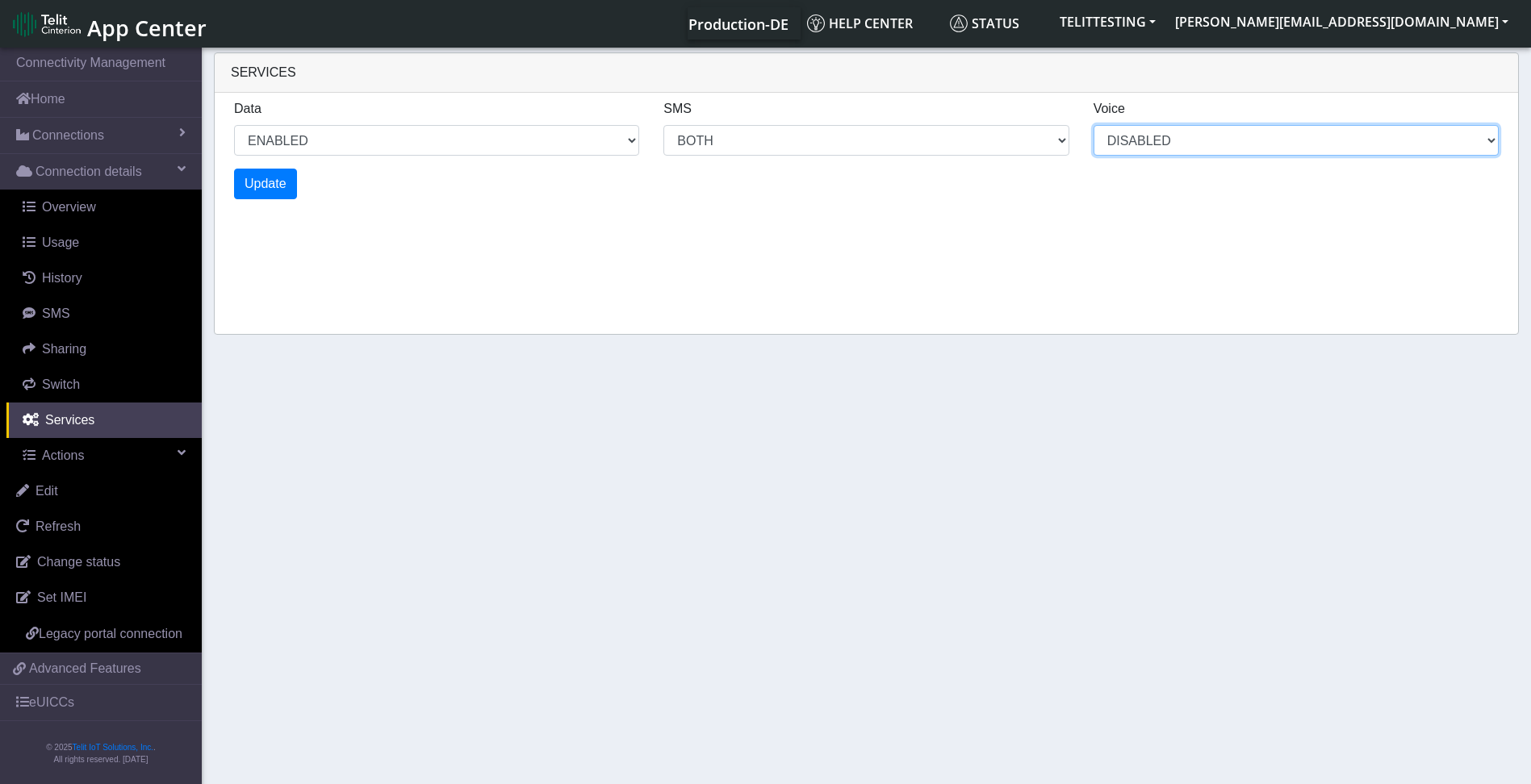
click at [1285, 141] on select "DISABLED" at bounding box center [1295, 140] width 405 height 30
click at [1093, 125] on select "DISABLED" at bounding box center [1295, 140] width 405 height 30
select select "8: 0"
select select "18: 6"
select select "4: 0"
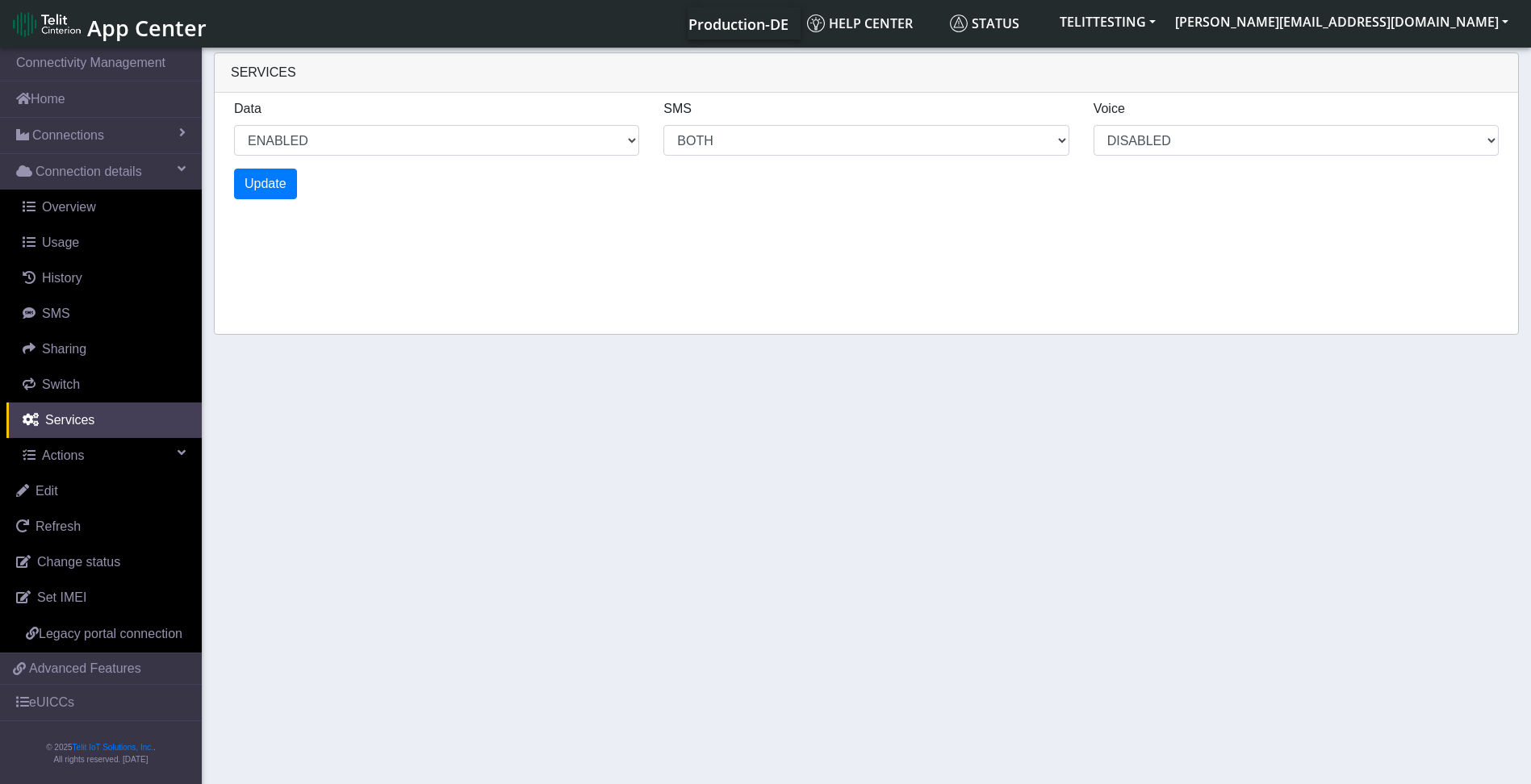
click at [1204, 171] on div "Update" at bounding box center [866, 183] width 1289 height 30
click at [37, 698] on link "eUICCs" at bounding box center [100, 702] width 202 height 36
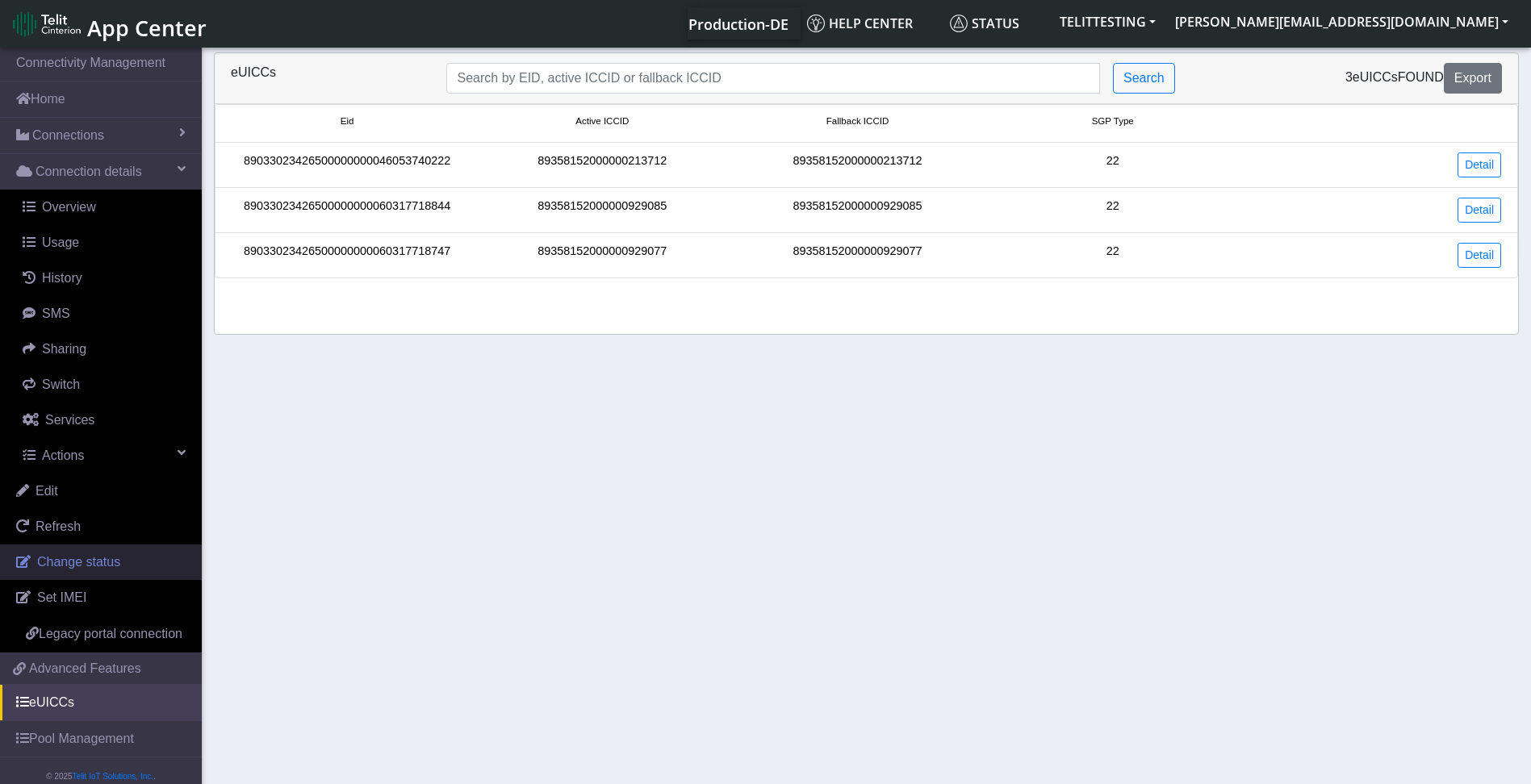
click at [75, 564] on span "Change status" at bounding box center [78, 561] width 83 height 14
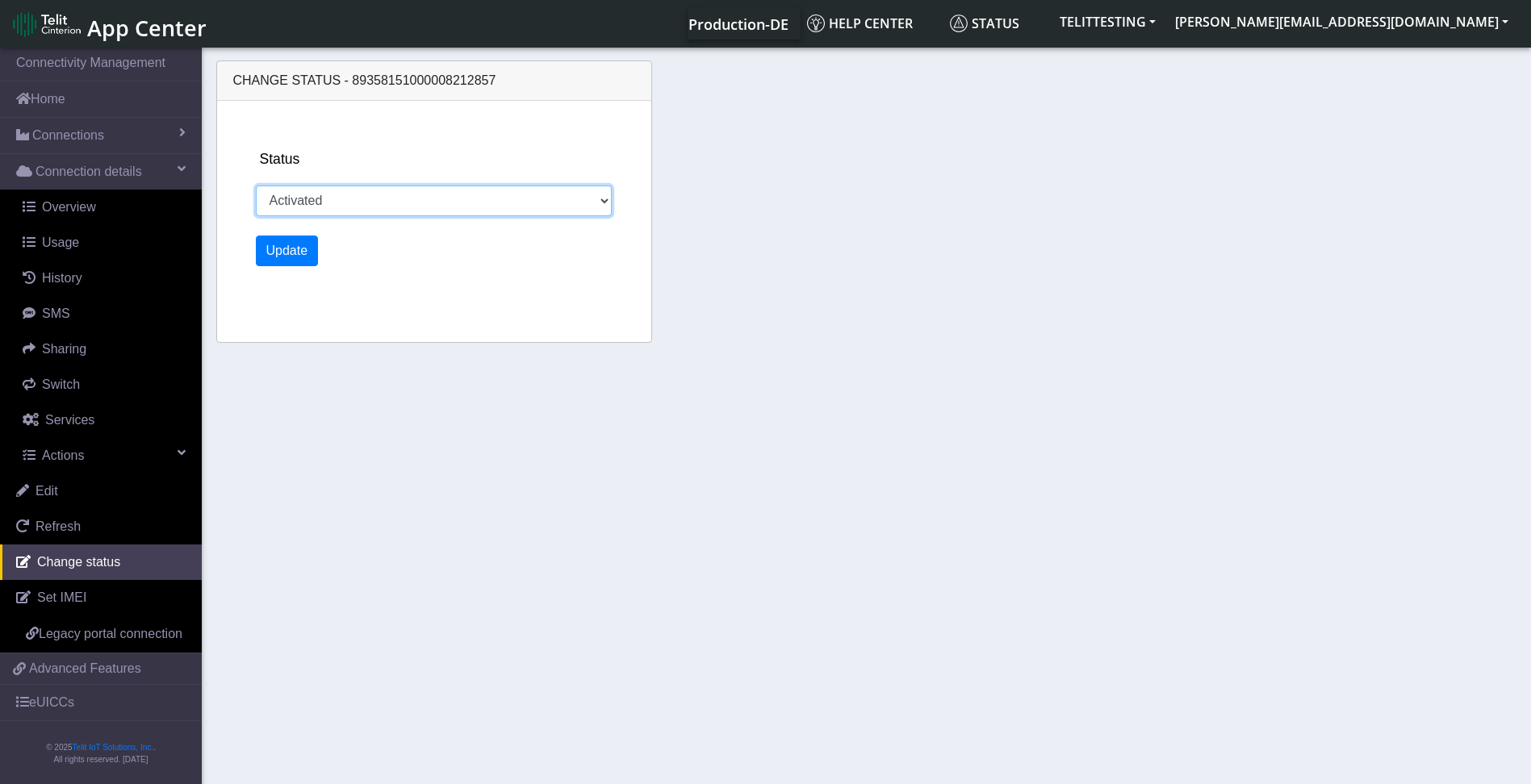
click at [604, 196] on select "Activated Deactivated" at bounding box center [433, 200] width 356 height 30
click at [818, 227] on div "Change status - 89358151000008212857 Status Activated Deactivated Update" at bounding box center [866, 204] width 1309 height 303
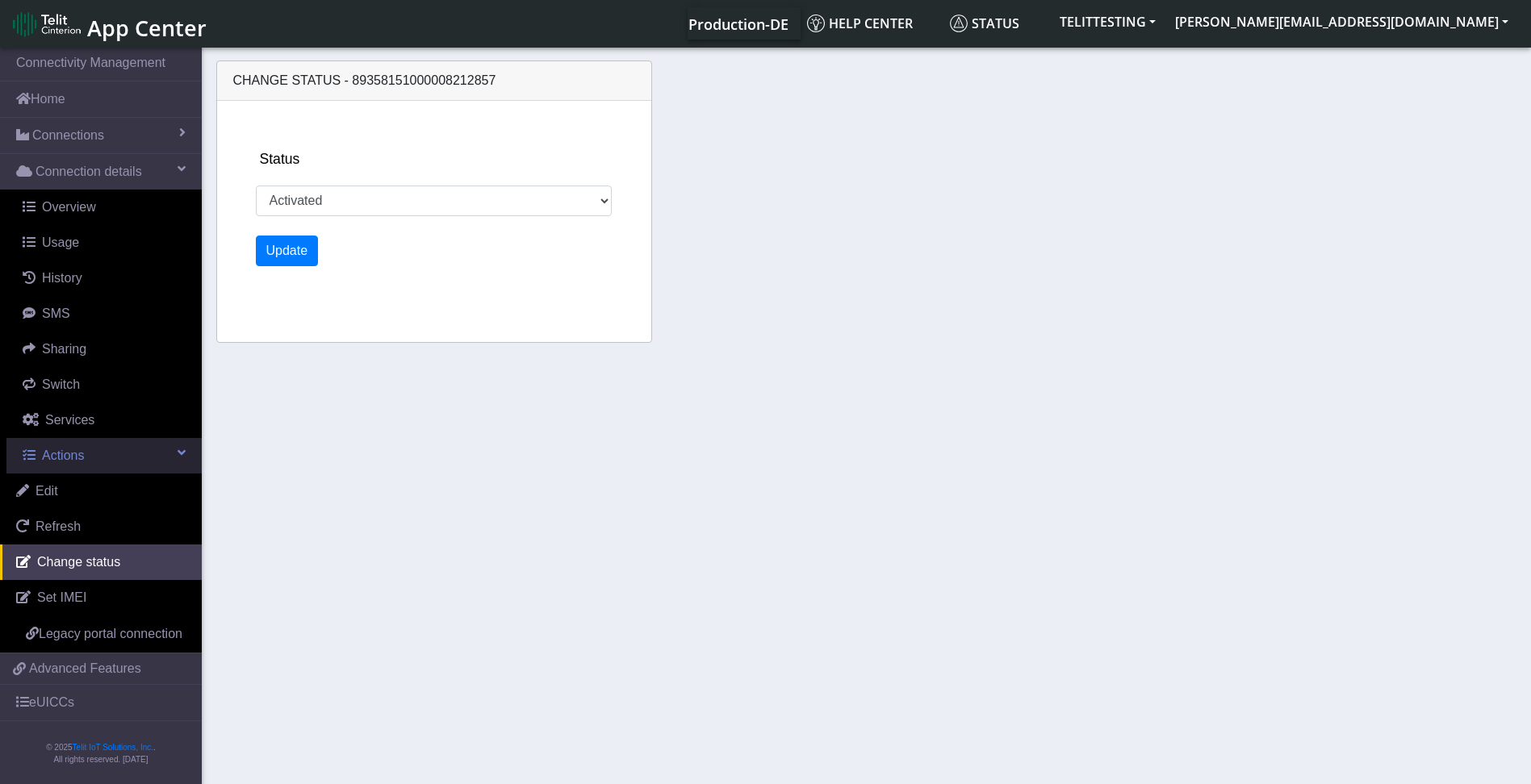
click at [68, 443] on link "Actions" at bounding box center [104, 455] width 195 height 36
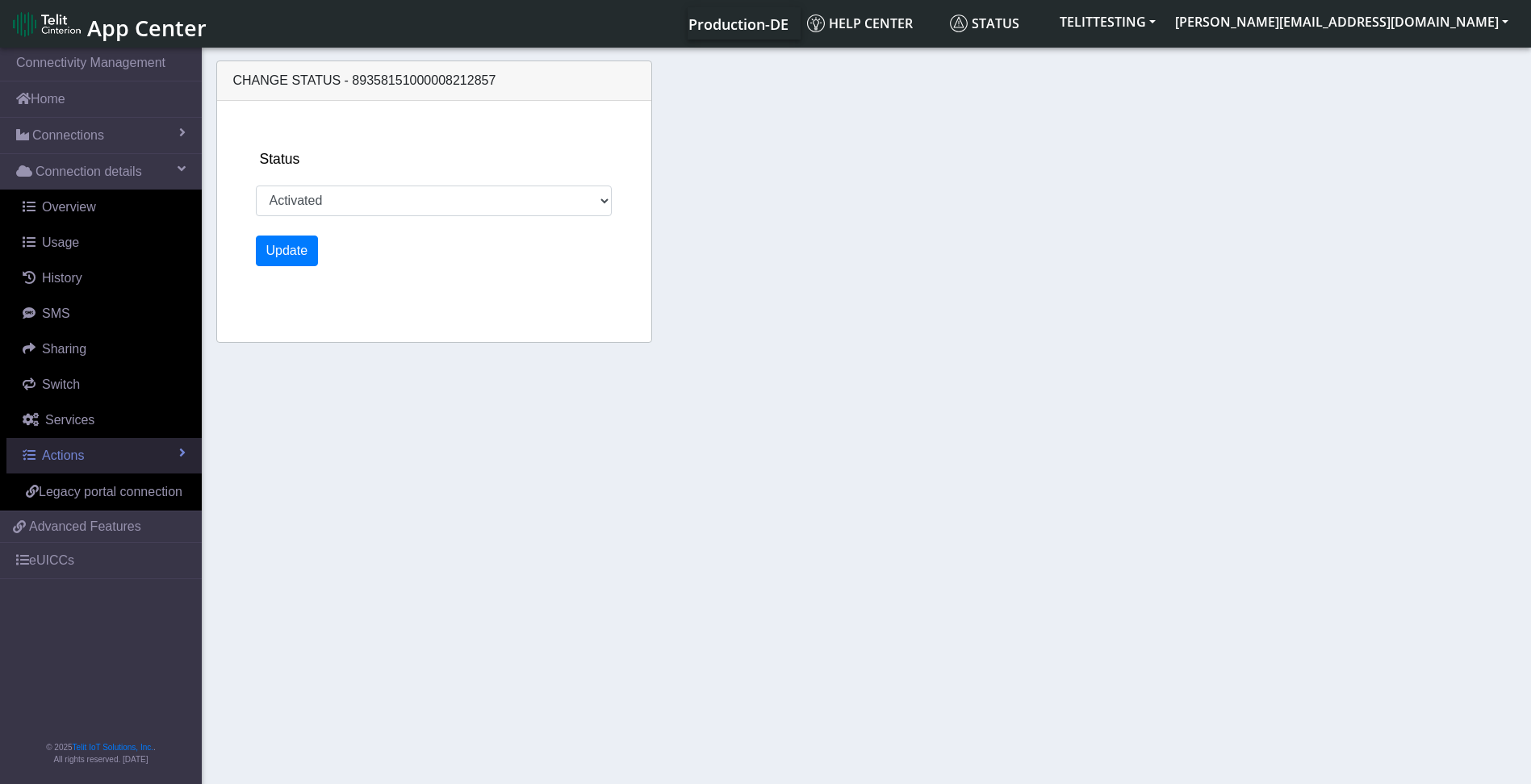
click at [49, 451] on span "Actions" at bounding box center [64, 455] width 42 height 14
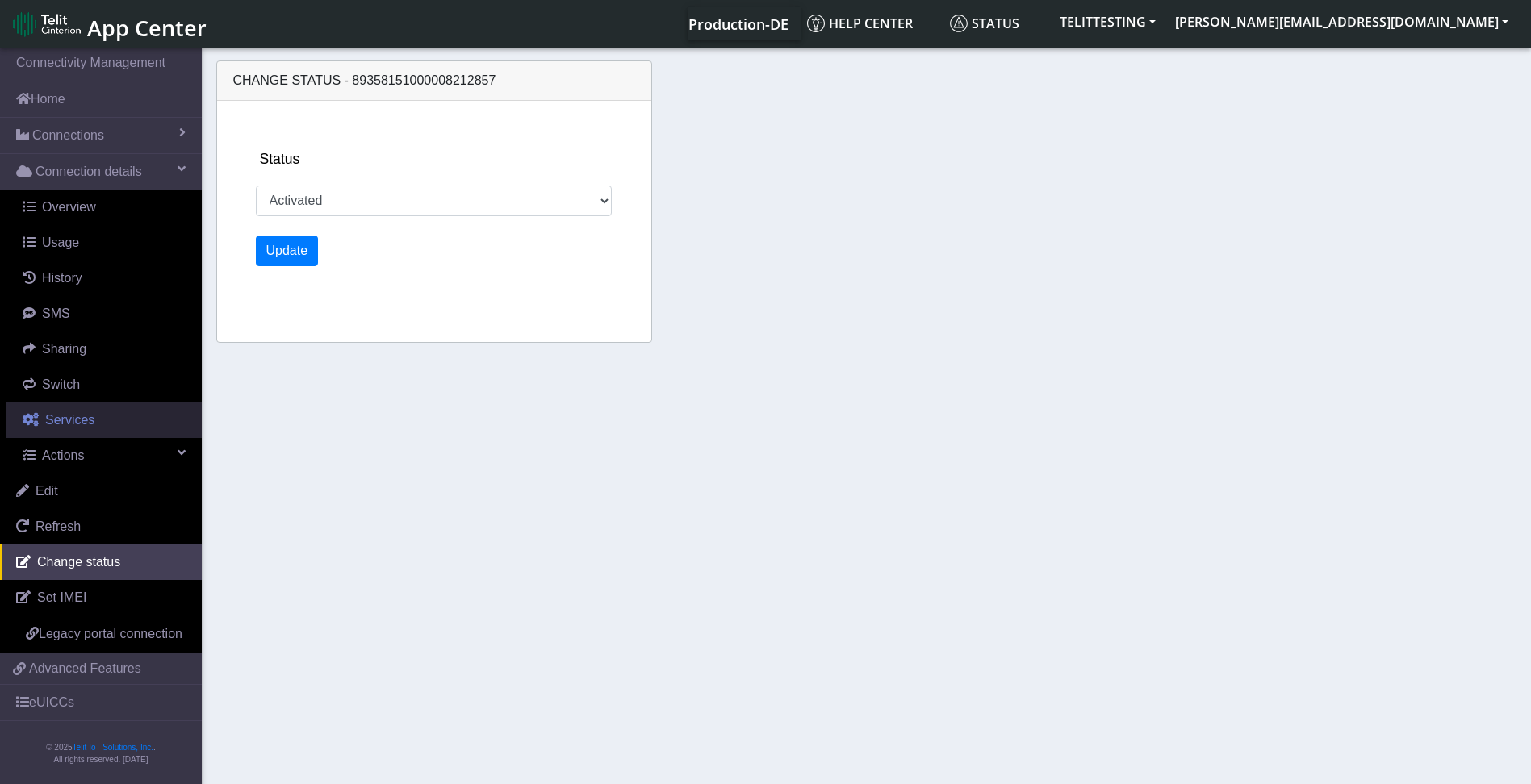
click at [55, 420] on span "Services" at bounding box center [69, 419] width 49 height 14
select select "2: 6"
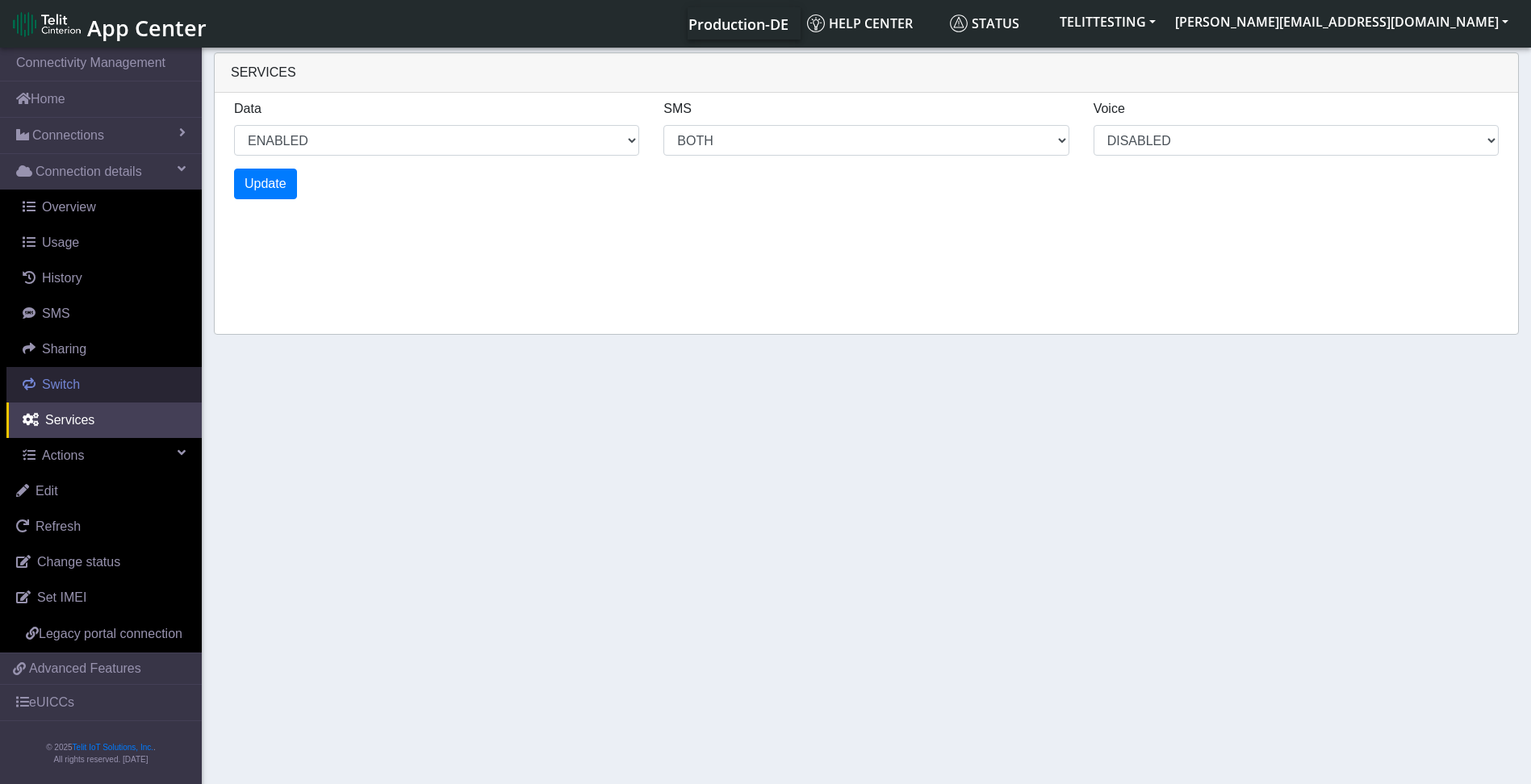
click at [59, 385] on span "Switch" at bounding box center [61, 384] width 38 height 14
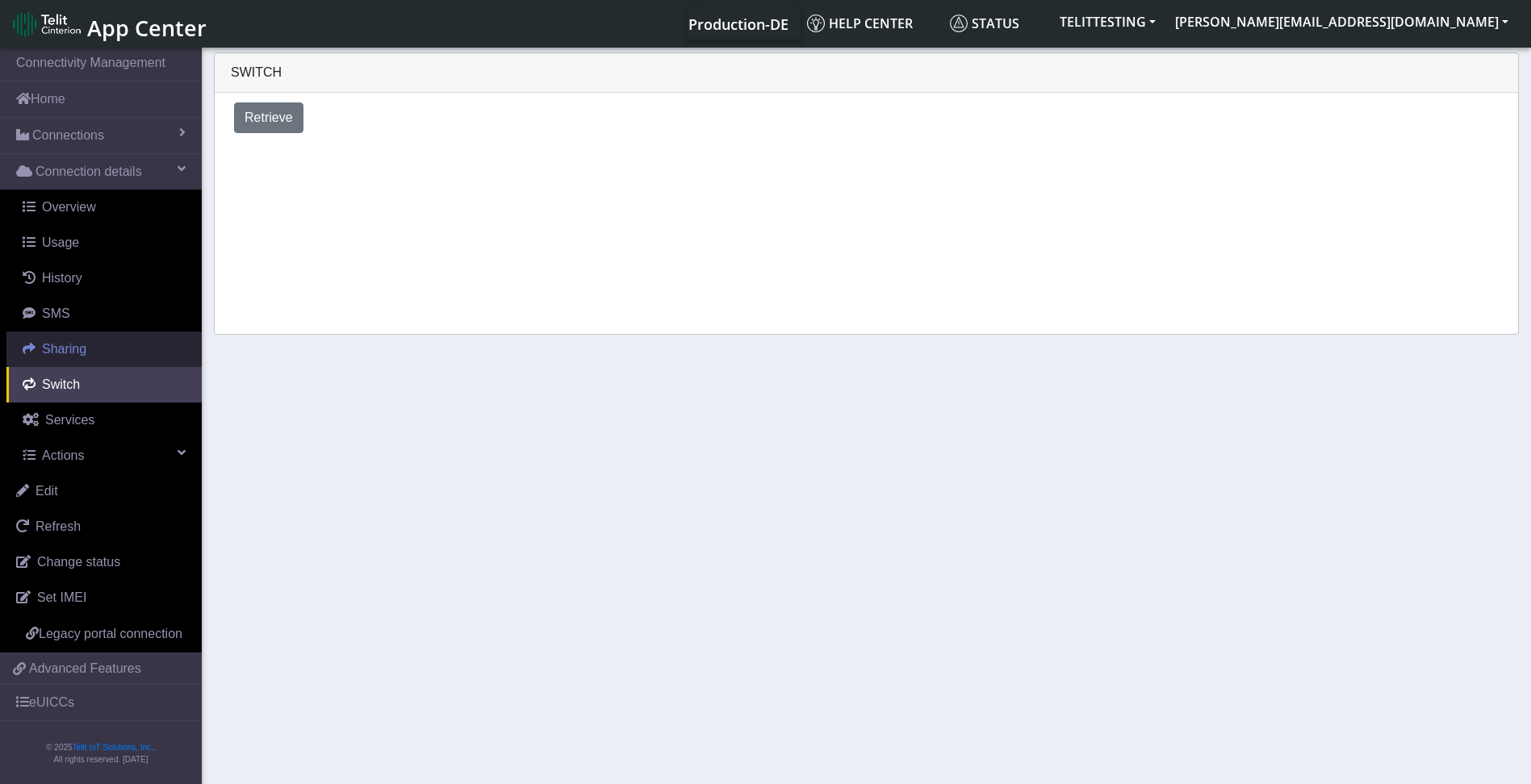
click at [55, 346] on span "Sharing" at bounding box center [65, 348] width 44 height 14
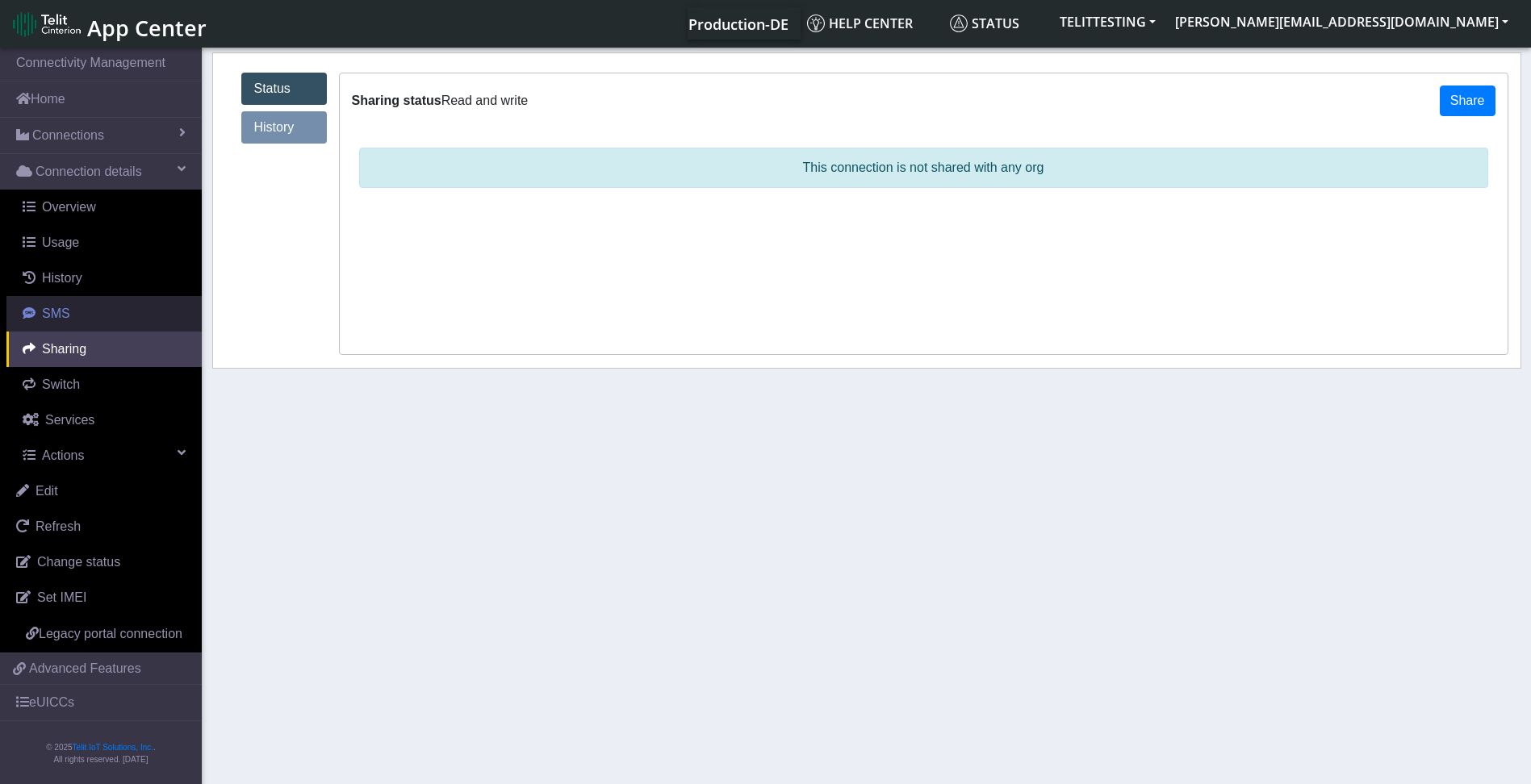
click at [52, 316] on span "SMS" at bounding box center [56, 313] width 29 height 14
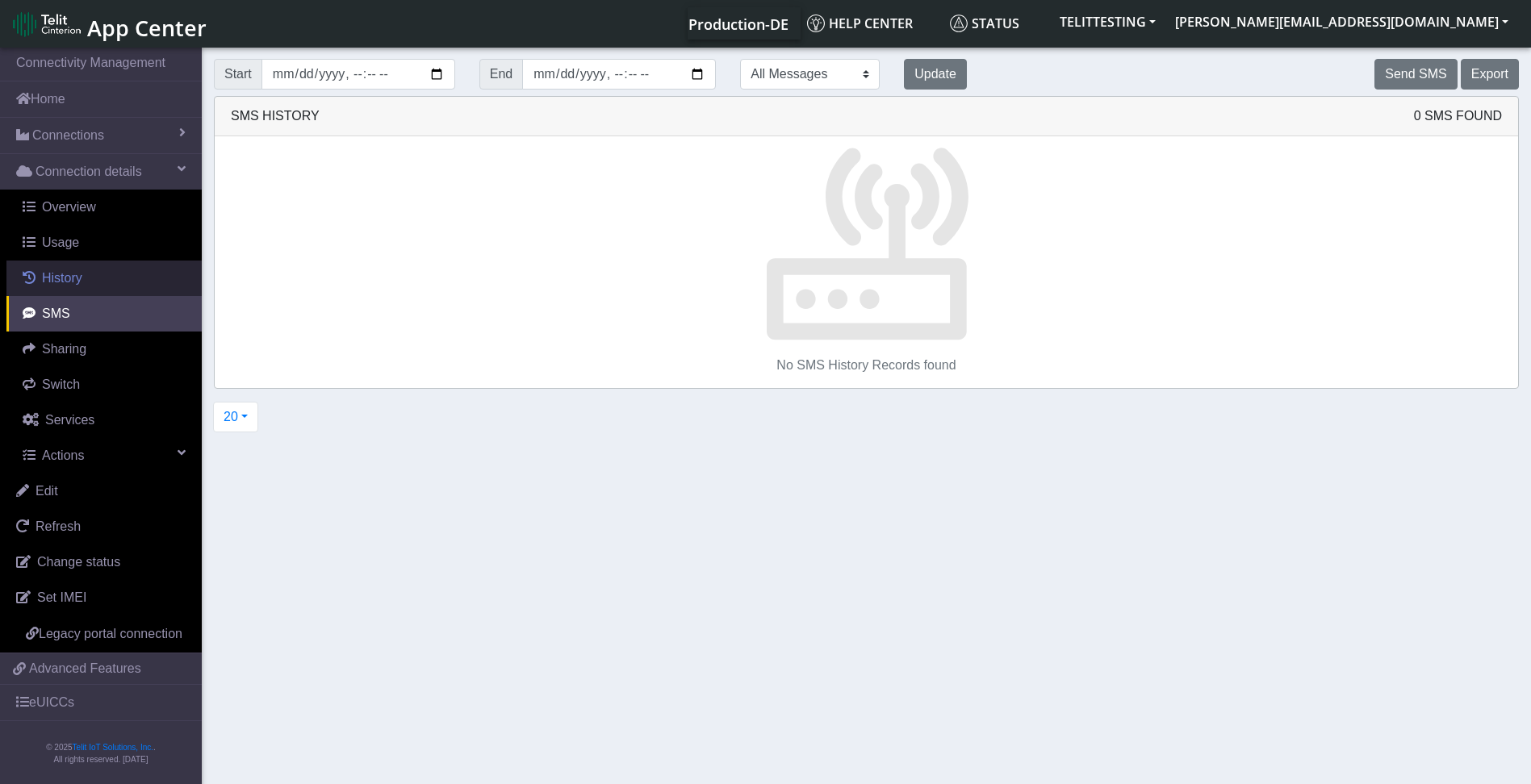
click at [64, 271] on span "History" at bounding box center [63, 277] width 41 height 14
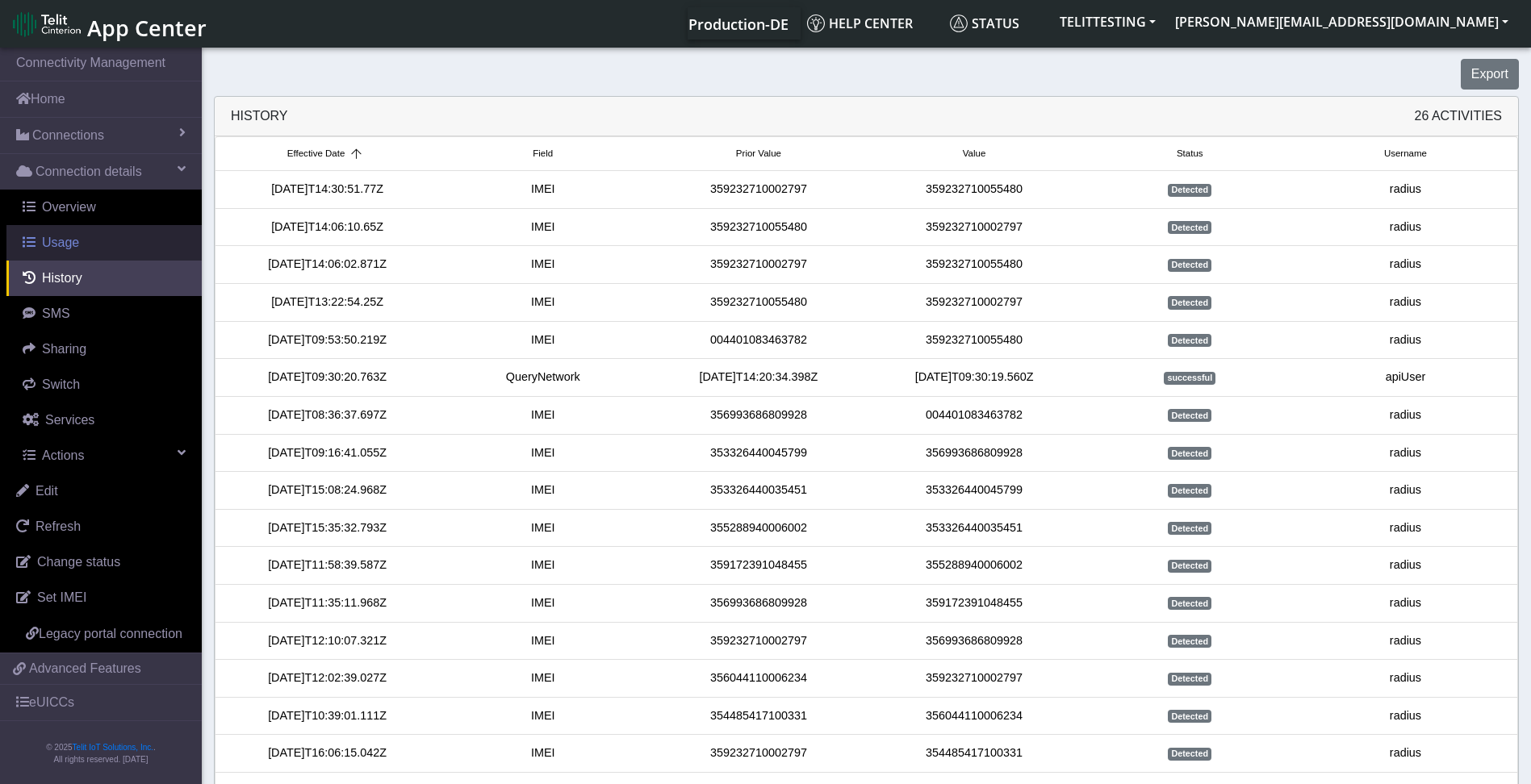
click at [71, 240] on span "Usage" at bounding box center [61, 242] width 37 height 14
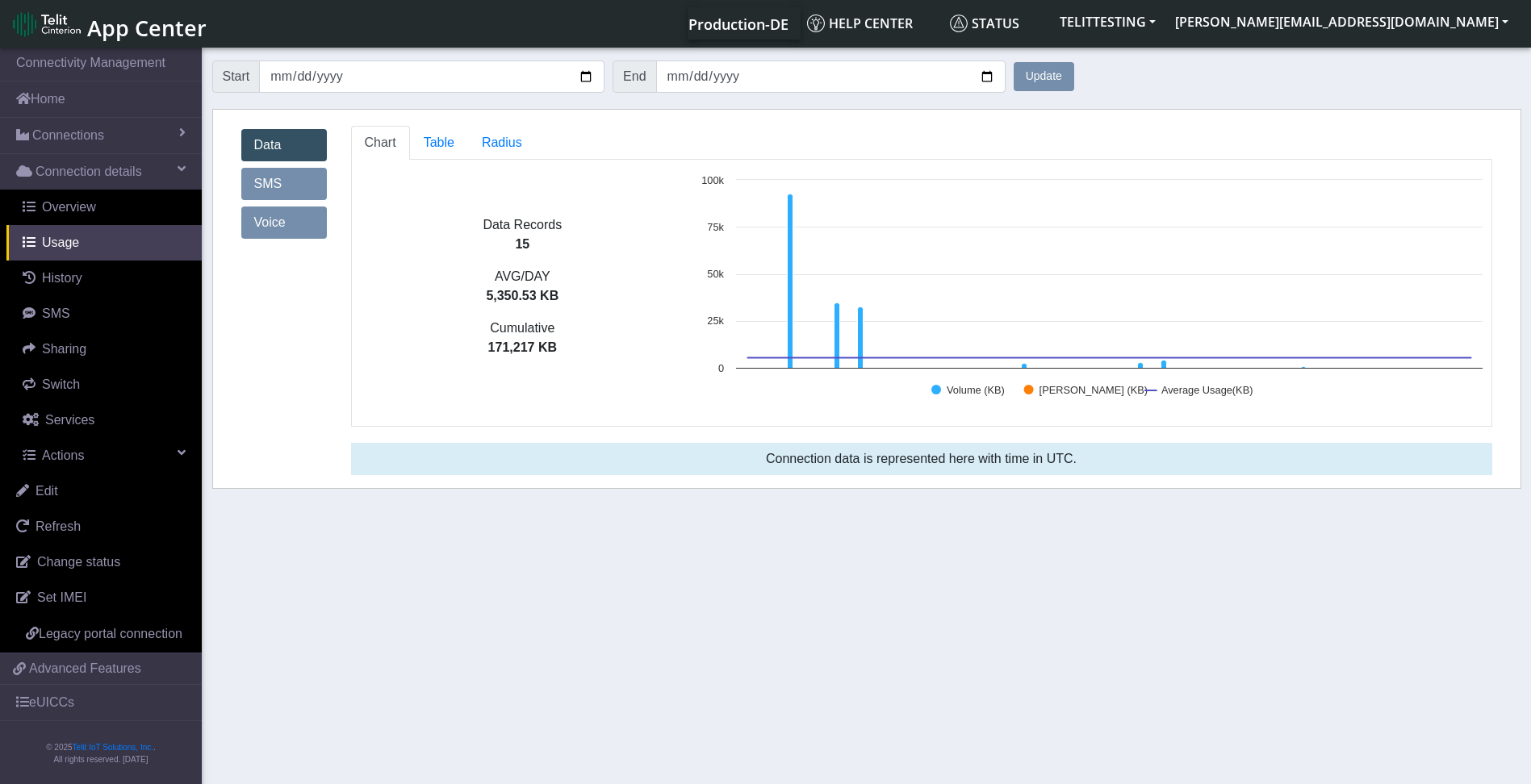
click at [259, 226] on link "Voice" at bounding box center [284, 222] width 86 height 32
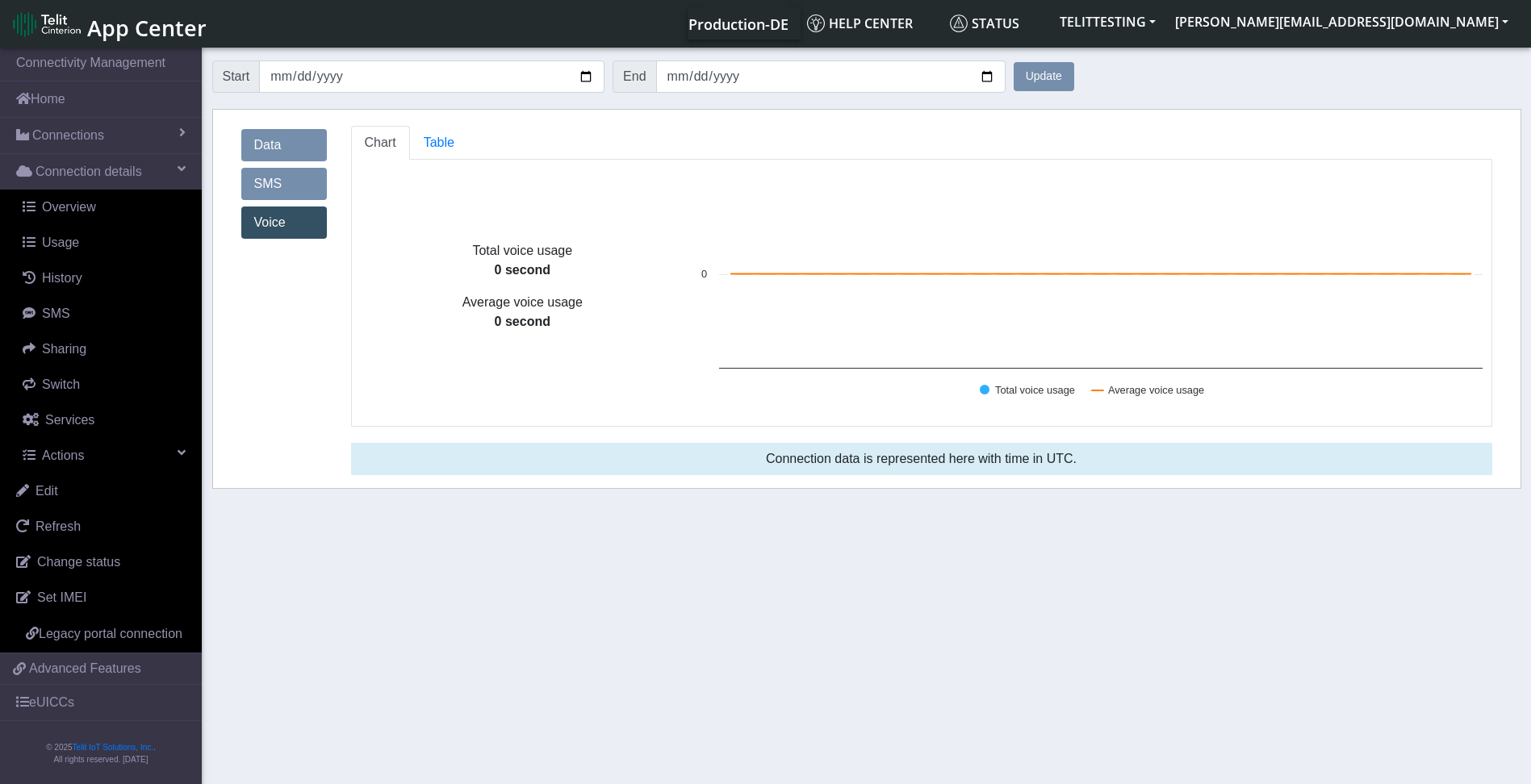
click at [267, 179] on link "SMS" at bounding box center [284, 183] width 86 height 32
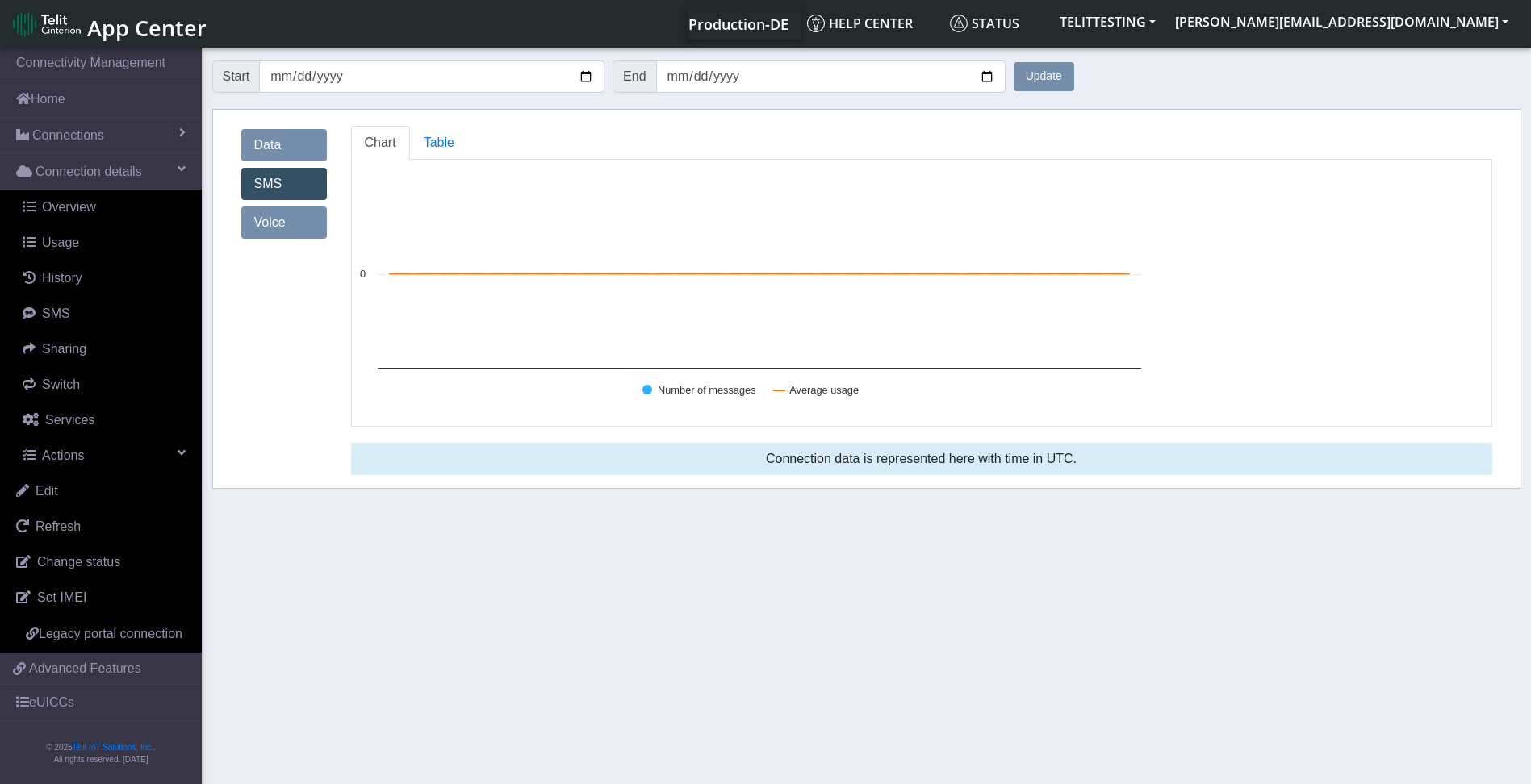
drag, startPoint x: 289, startPoint y: 129, endPoint x: 281, endPoint y: 137, distance: 11.3
click at [289, 130] on div "Data SMS Voice" at bounding box center [284, 184] width 86 height 116
click at [279, 139] on link "Data" at bounding box center [284, 145] width 86 height 32
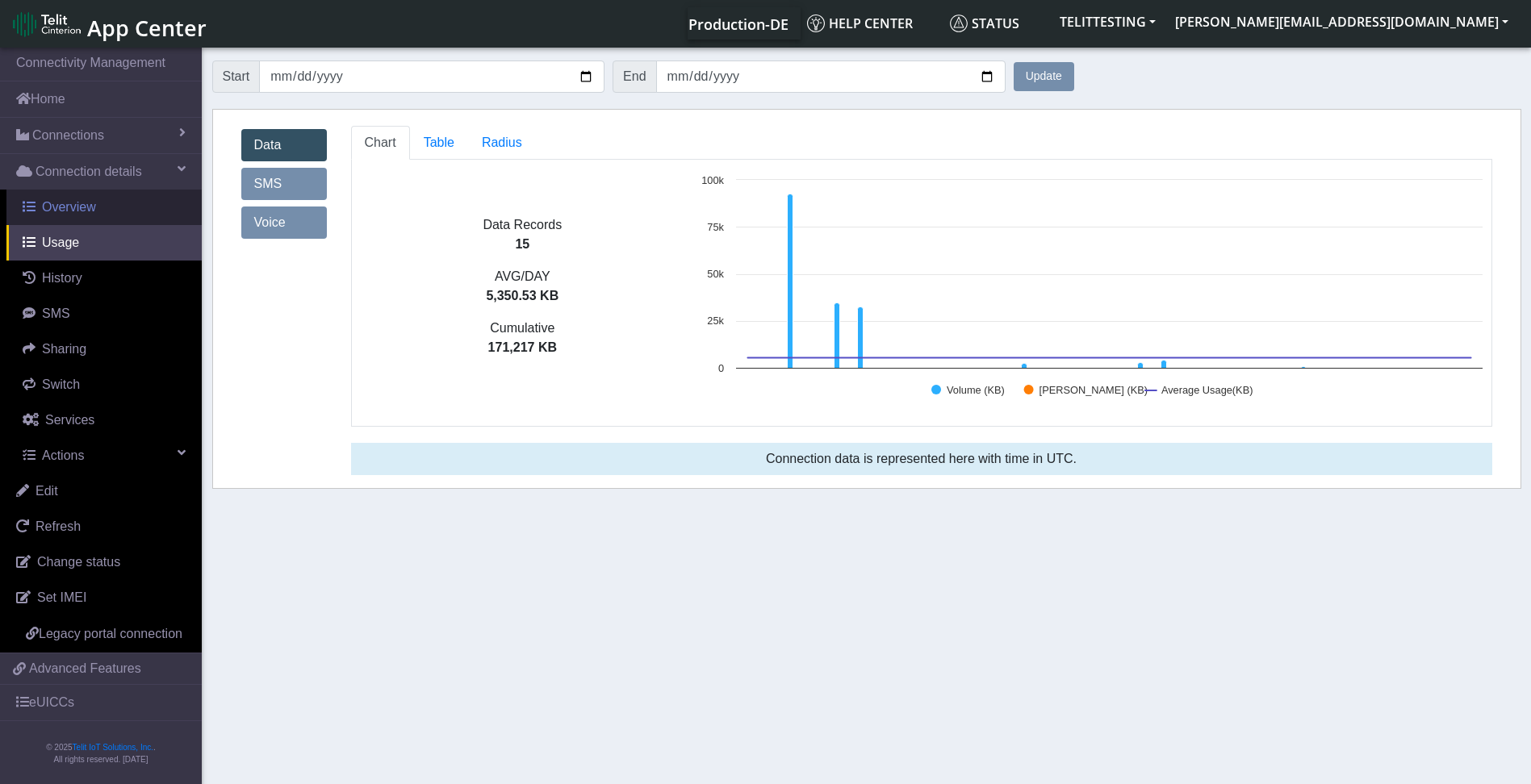
click at [88, 204] on span "Overview" at bounding box center [69, 206] width 54 height 14
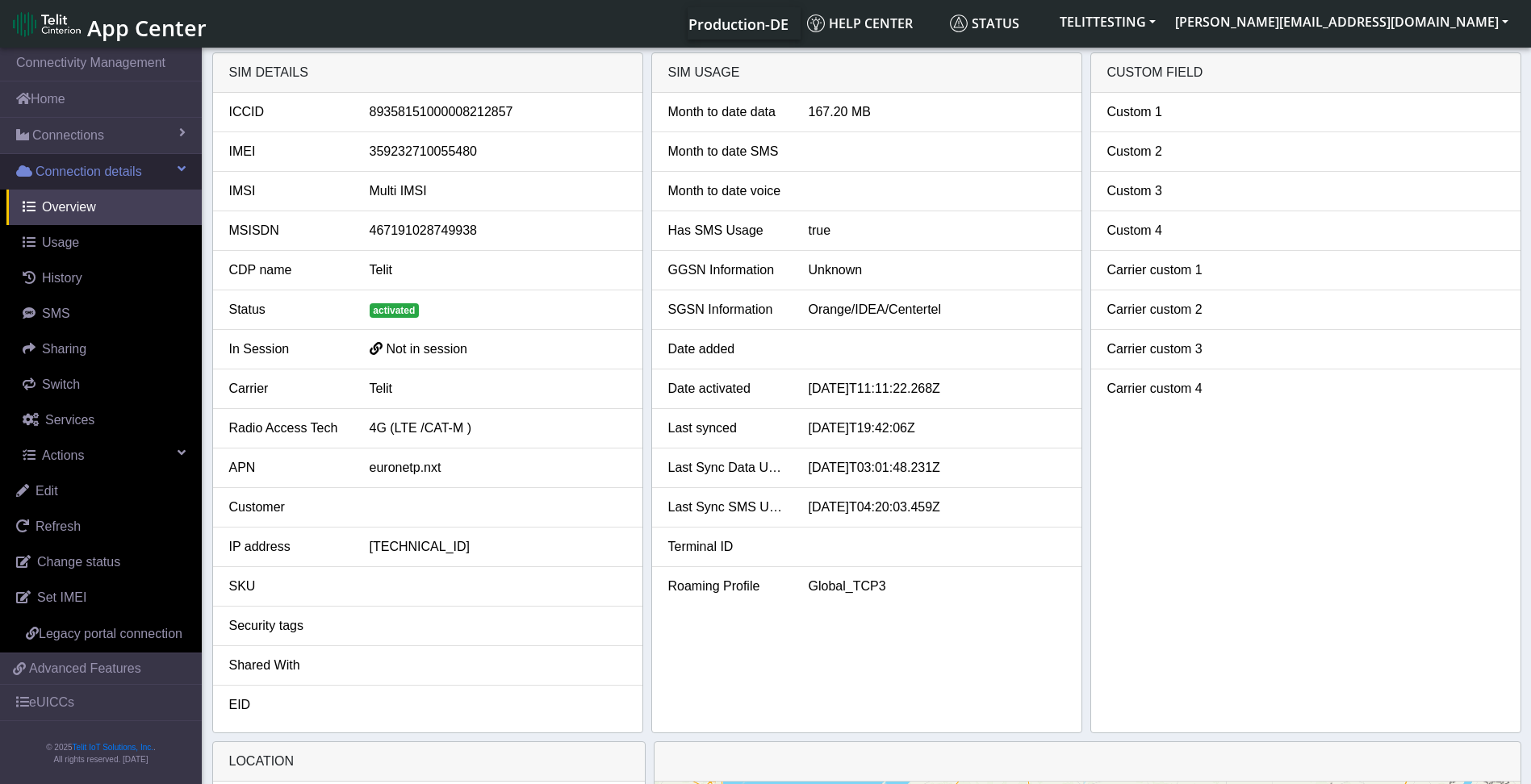
click at [184, 168] on span at bounding box center [182, 169] width 8 height 13
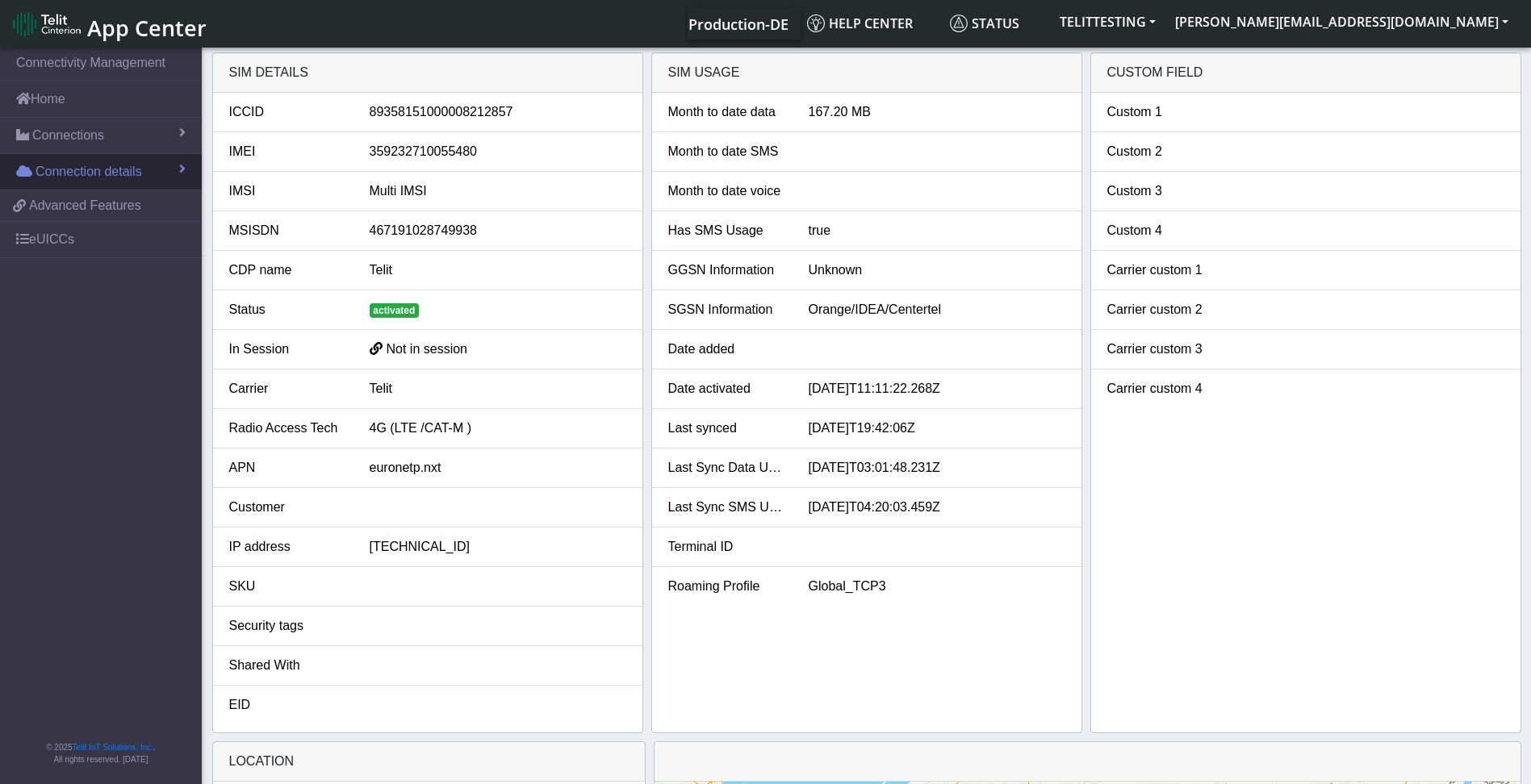
click at [184, 168] on span at bounding box center [182, 169] width 6 height 13
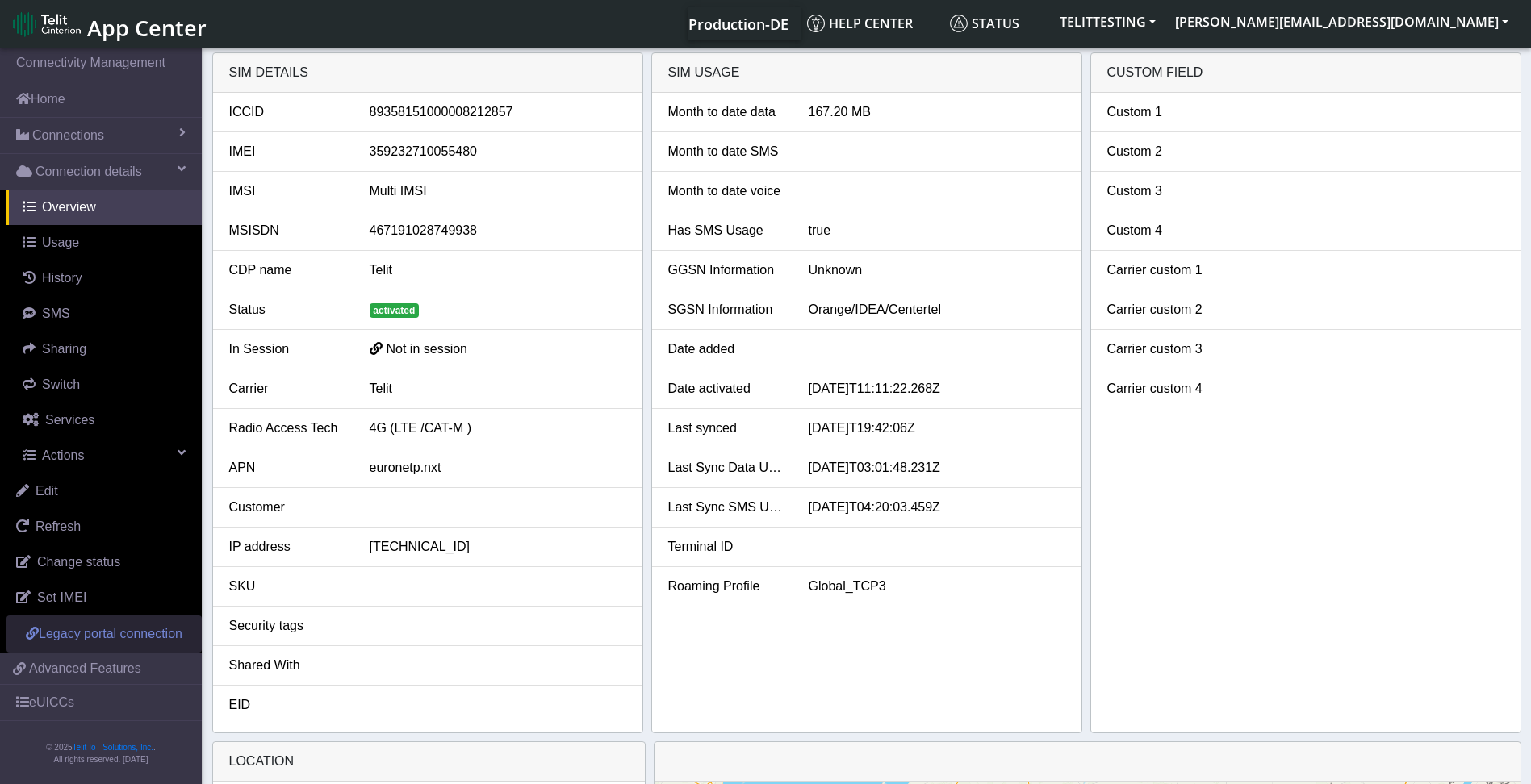
click at [117, 632] on span "Legacy portal connection" at bounding box center [111, 633] width 144 height 14
